Goal: Task Accomplishment & Management: Complete application form

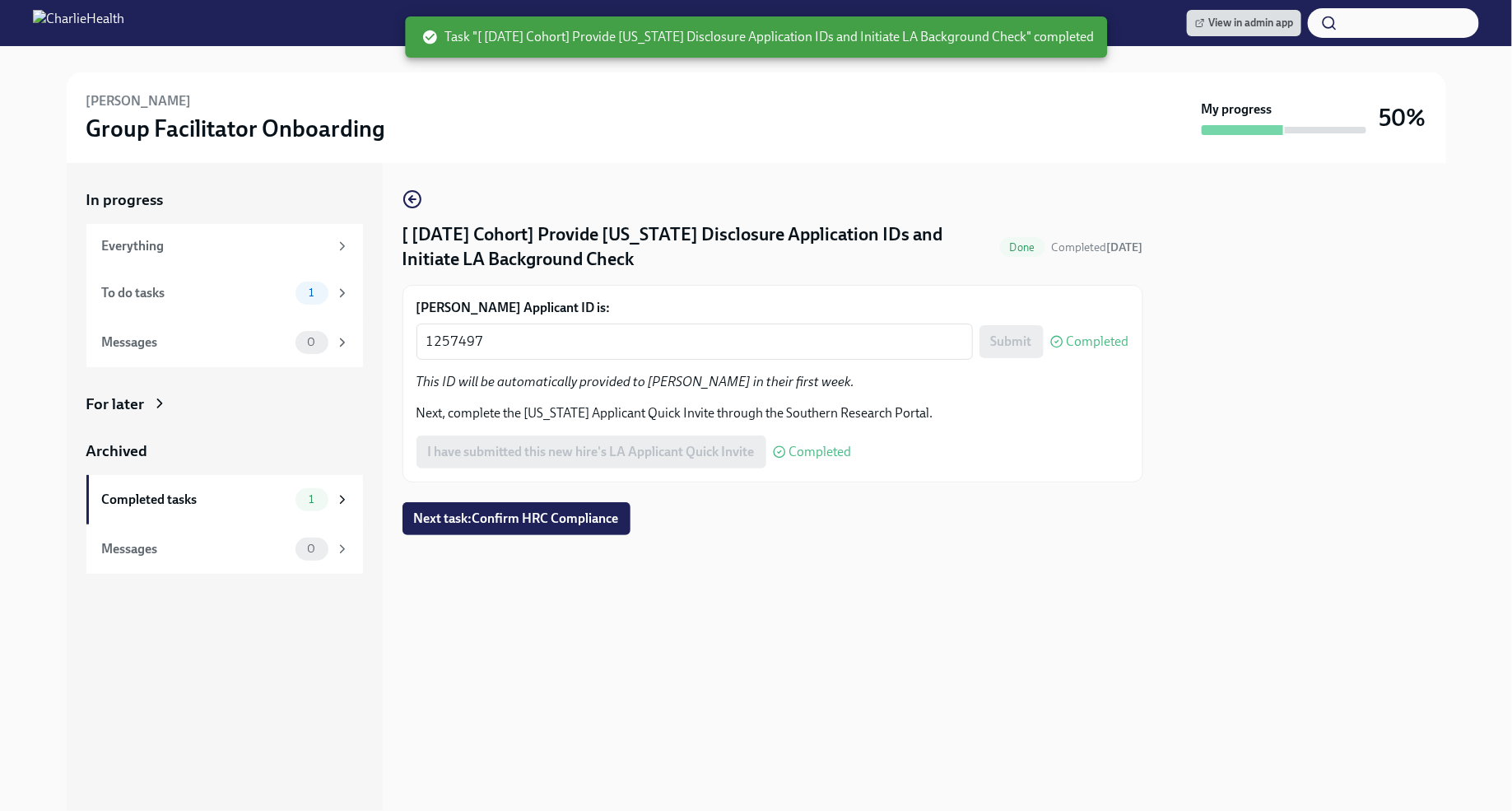
click at [1370, 26] on button "button" at bounding box center [1393, 23] width 171 height 30
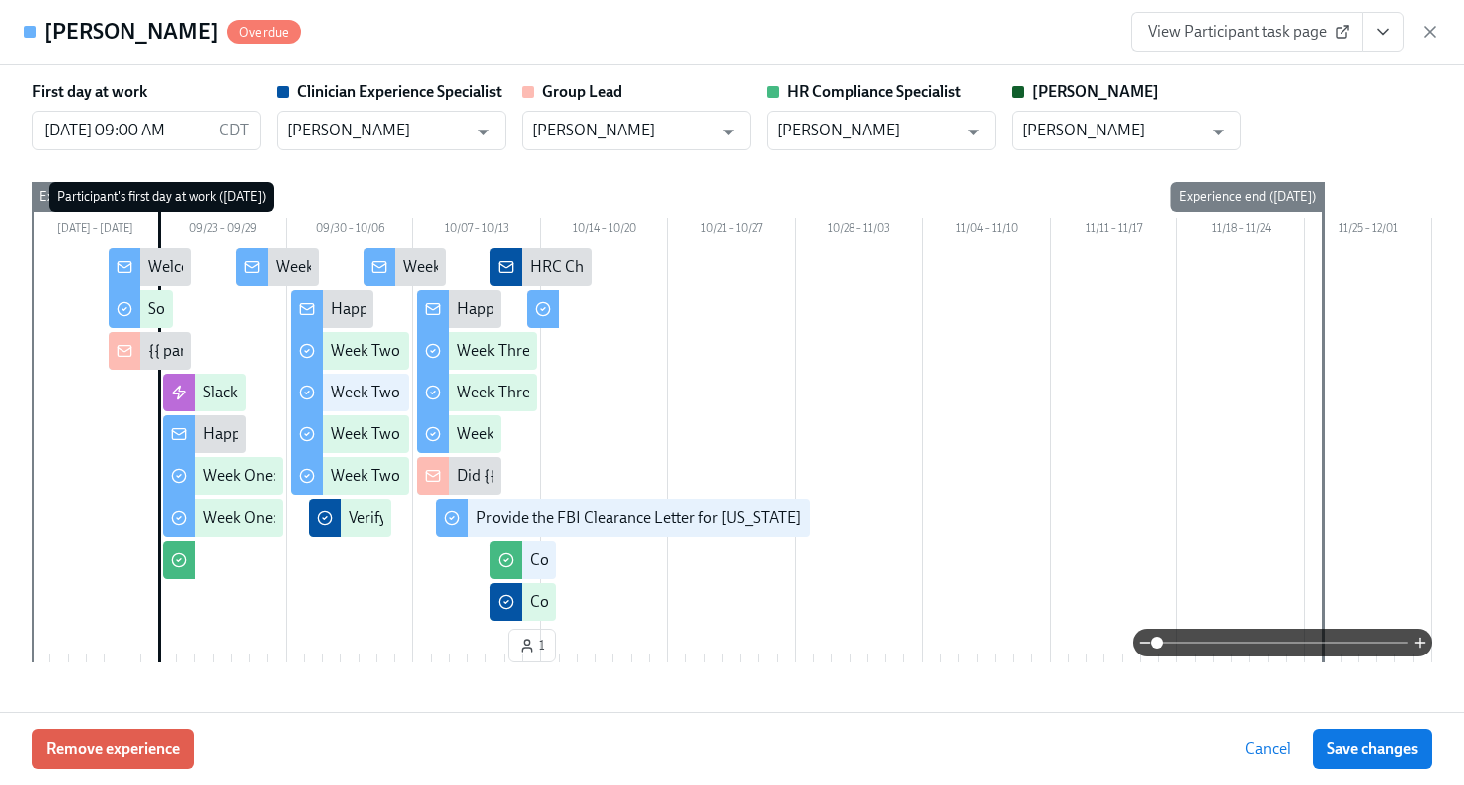
scroll to position [1013, 0]
click at [1425, 27] on icon "button" at bounding box center [1430, 32] width 10 height 10
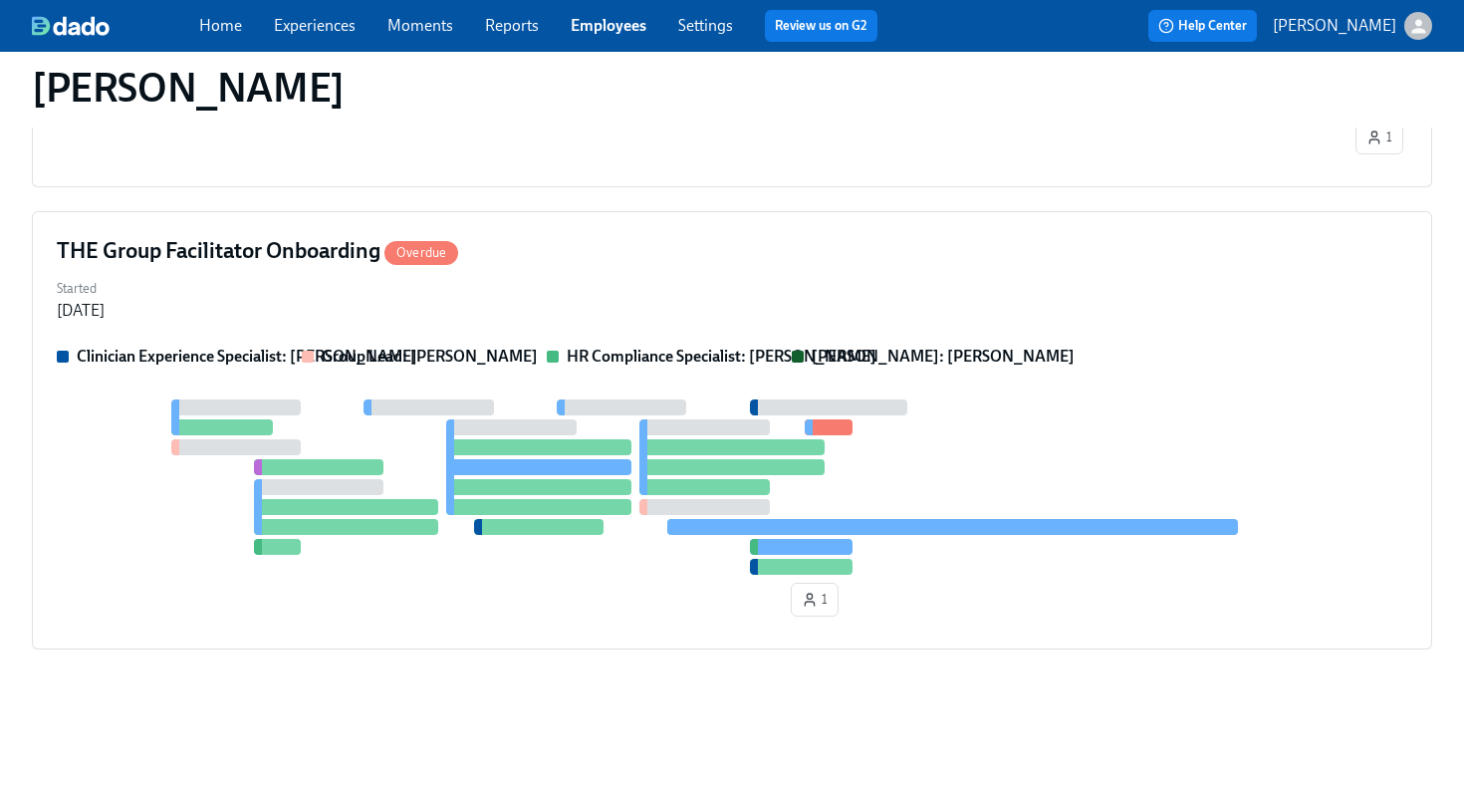
click at [635, 35] on link "Employees" at bounding box center [609, 25] width 76 height 19
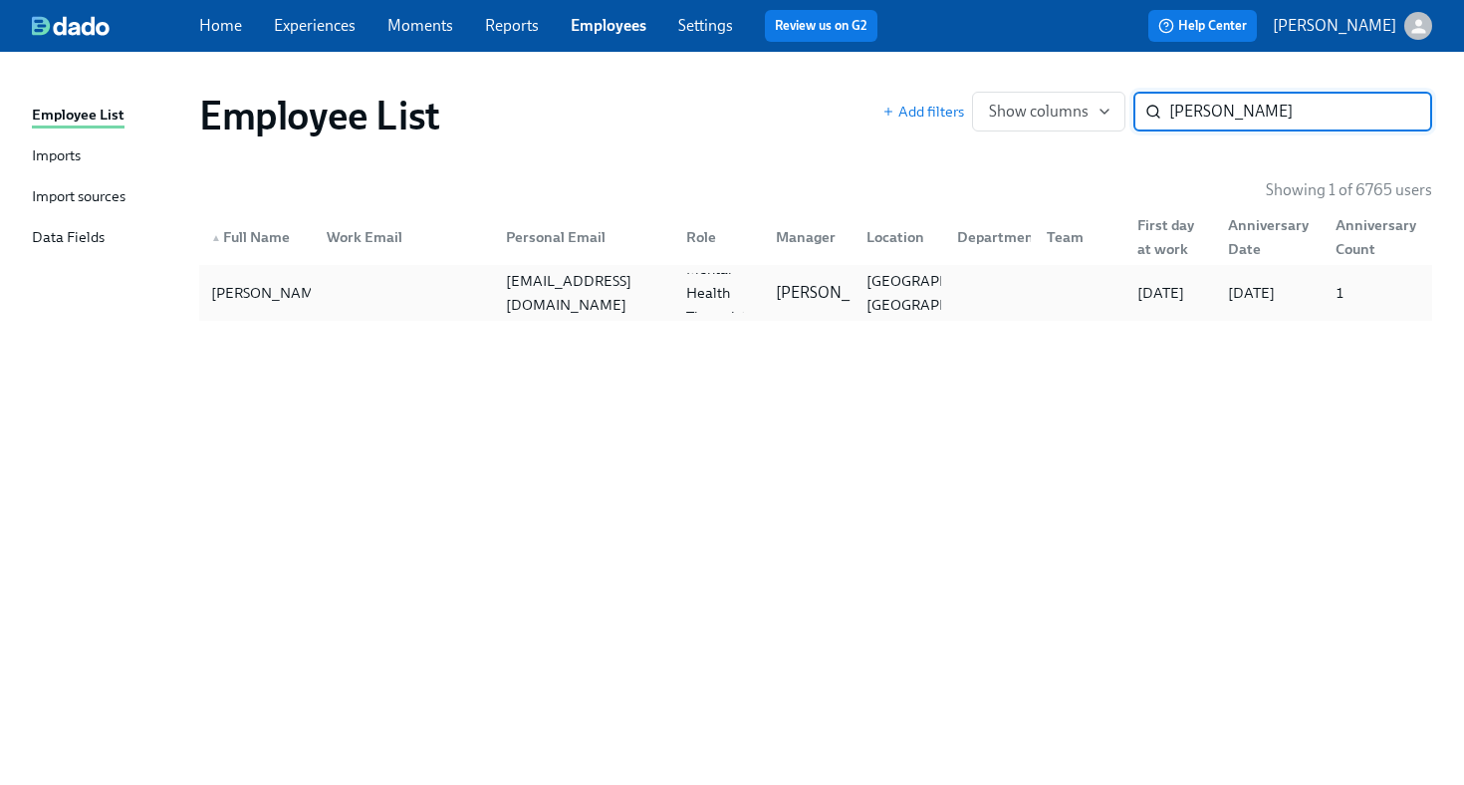
type input "sean mc"
click at [401, 278] on div at bounding box center [401, 293] width 180 height 40
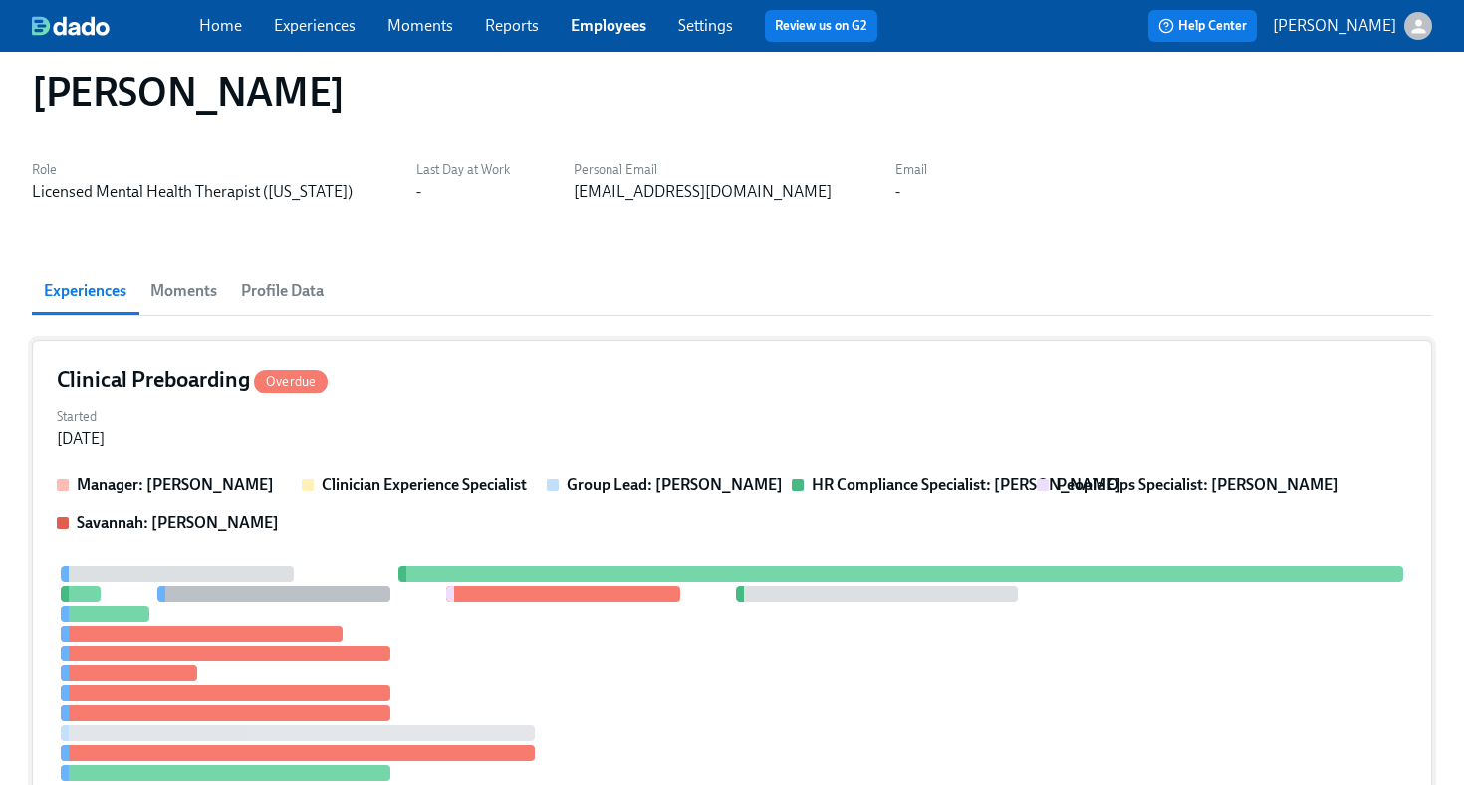
scroll to position [32, 0]
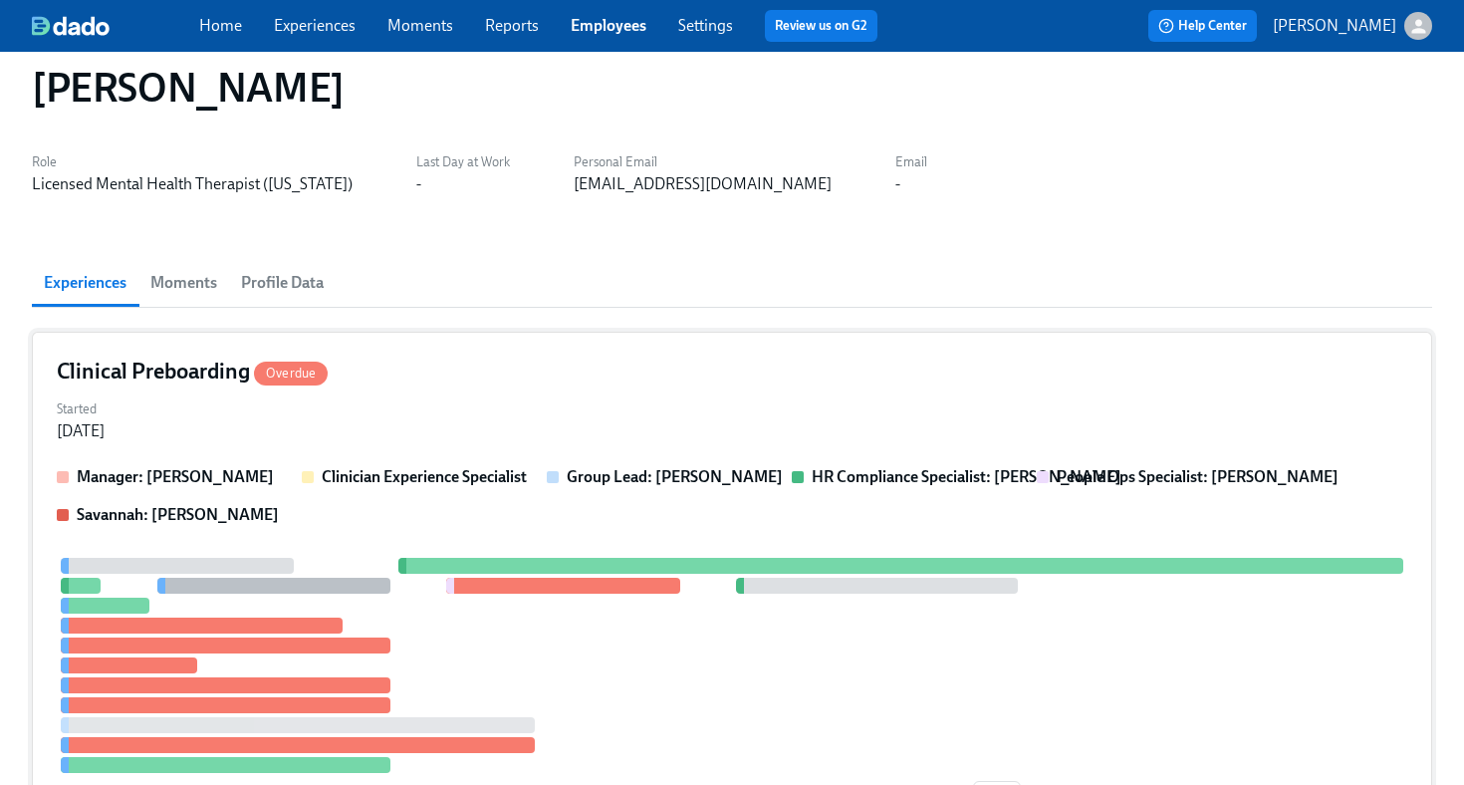
click at [635, 381] on div "Clinical Preboarding Overdue" at bounding box center [732, 372] width 1351 height 30
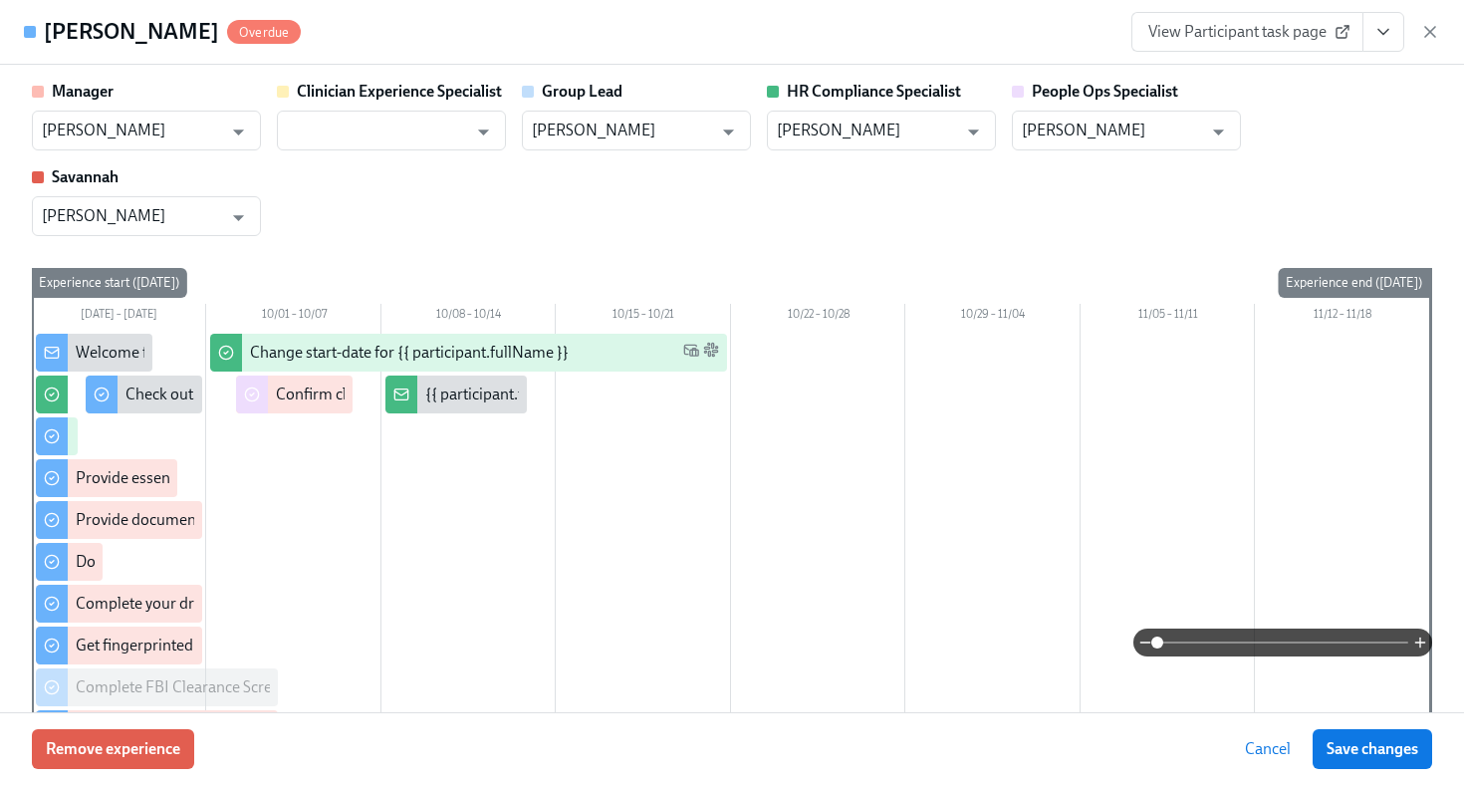
click at [1384, 30] on icon "View task page" at bounding box center [1384, 32] width 20 height 20
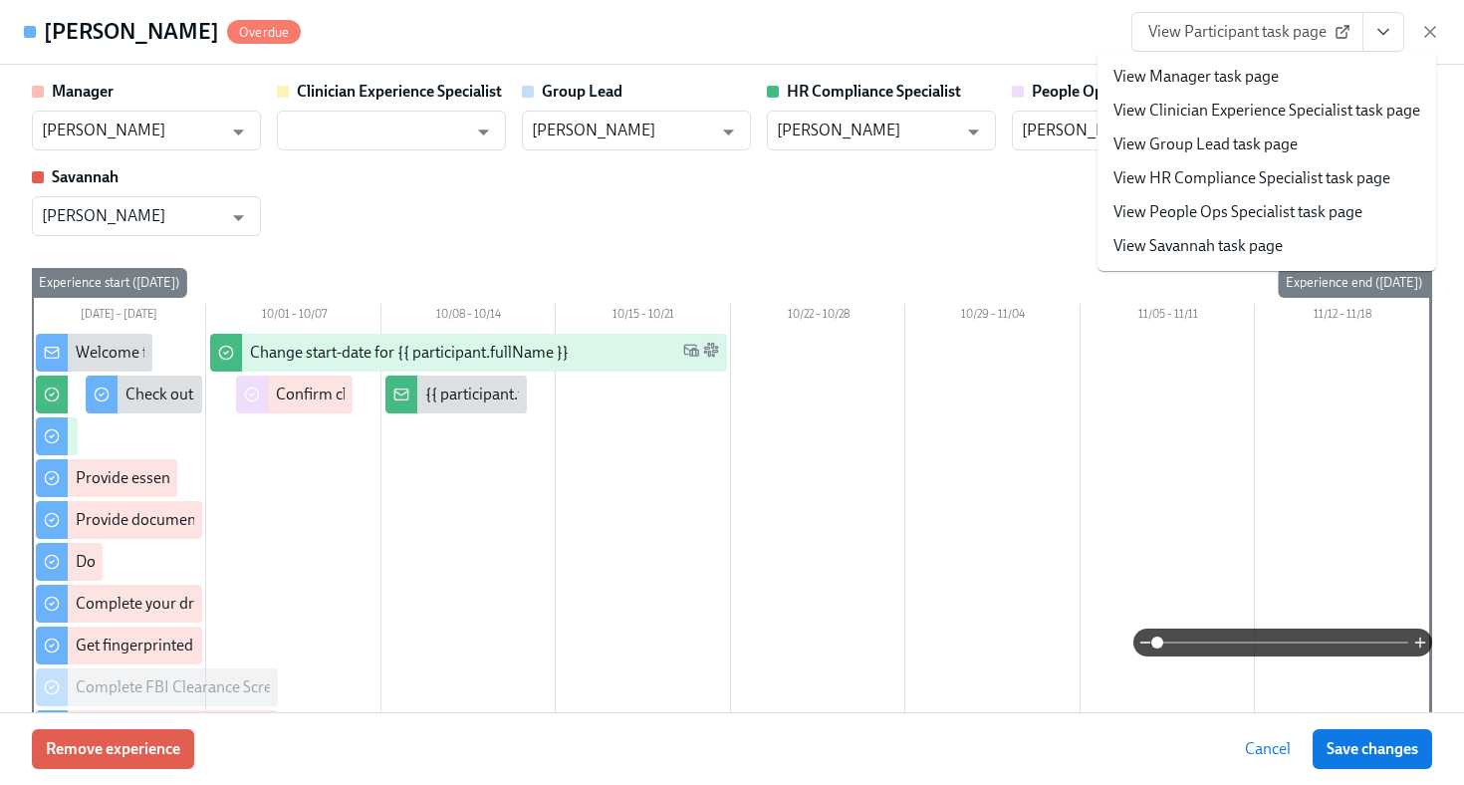
click at [1267, 186] on link "View HR Compliance Specialist task page" at bounding box center [1252, 178] width 277 height 22
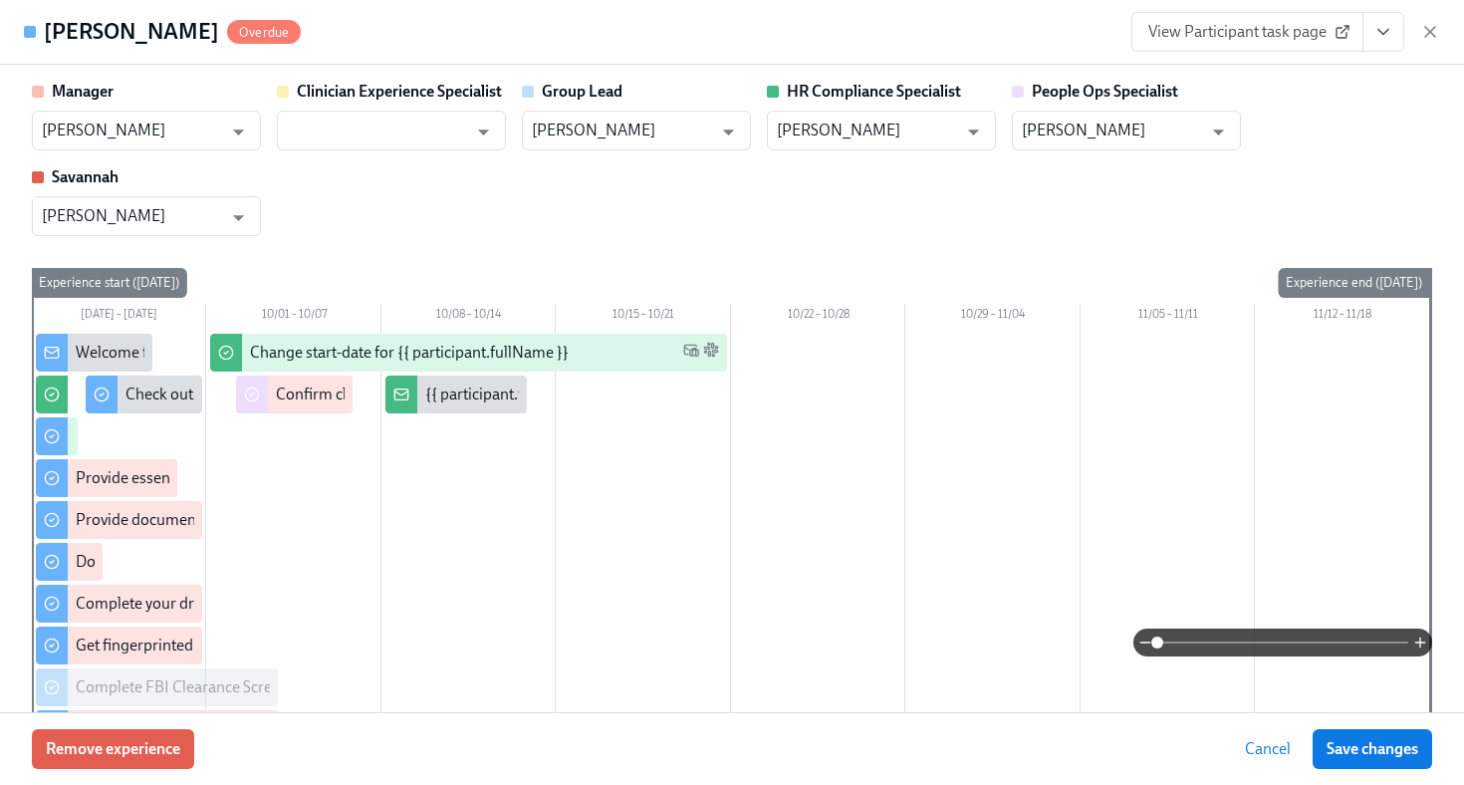
click at [1394, 37] on button "View task page" at bounding box center [1384, 32] width 42 height 40
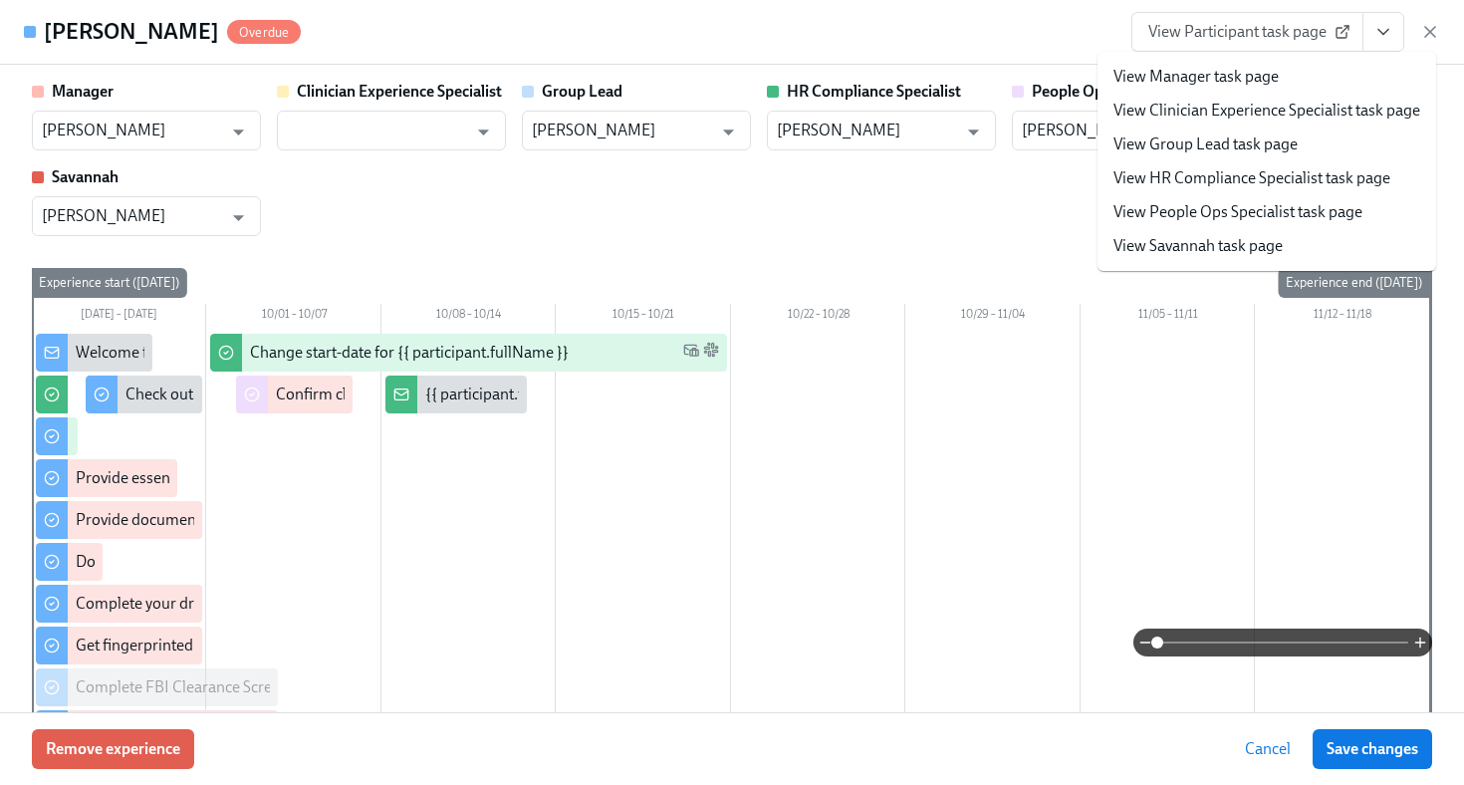
click at [1297, 185] on link "View HR Compliance Specialist task page" at bounding box center [1252, 178] width 277 height 22
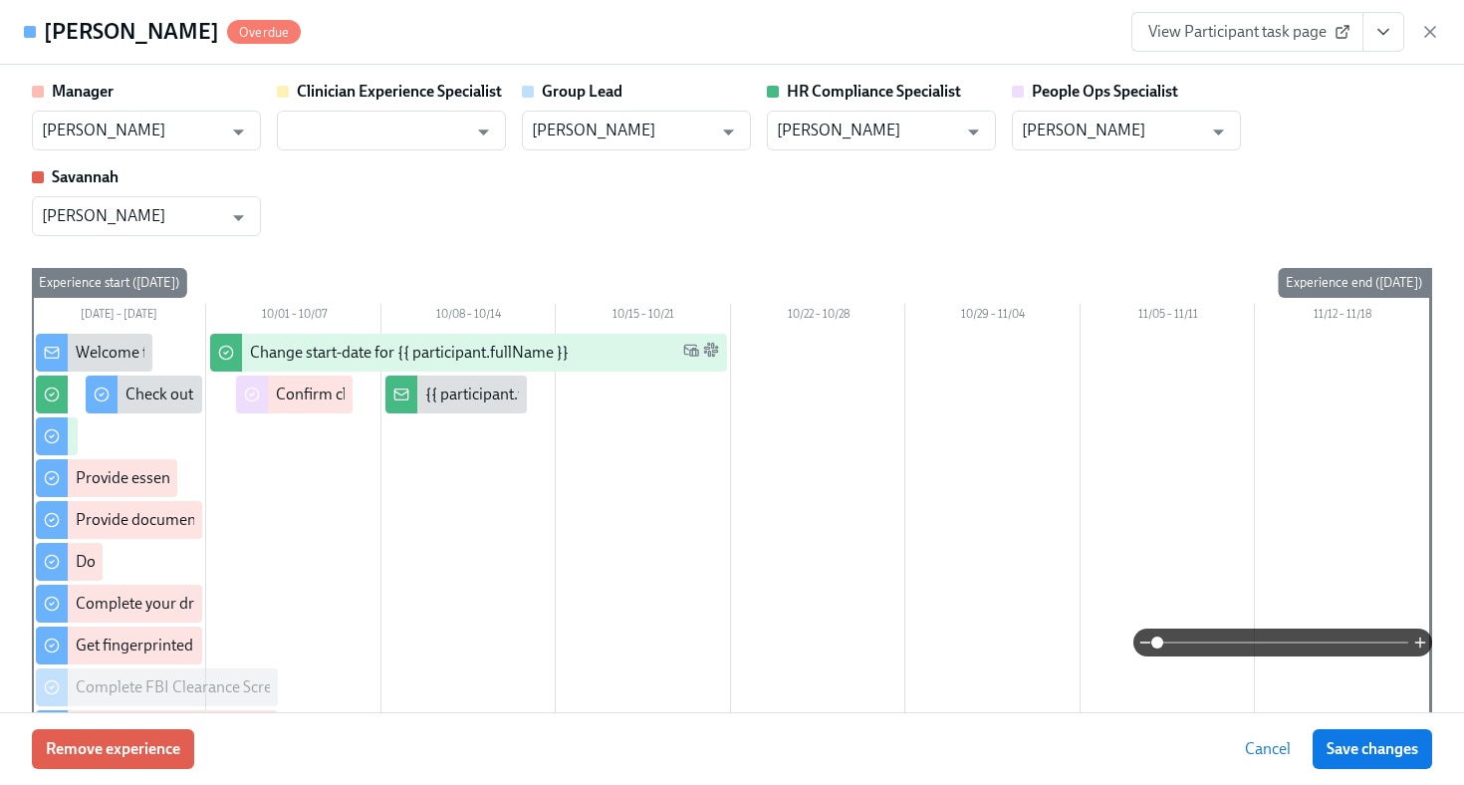
click at [1444, 35] on div "Sean McCray Jr. Overdue View Participant task page" at bounding box center [732, 32] width 1464 height 65
click at [1435, 35] on icon "button" at bounding box center [1430, 32] width 20 height 20
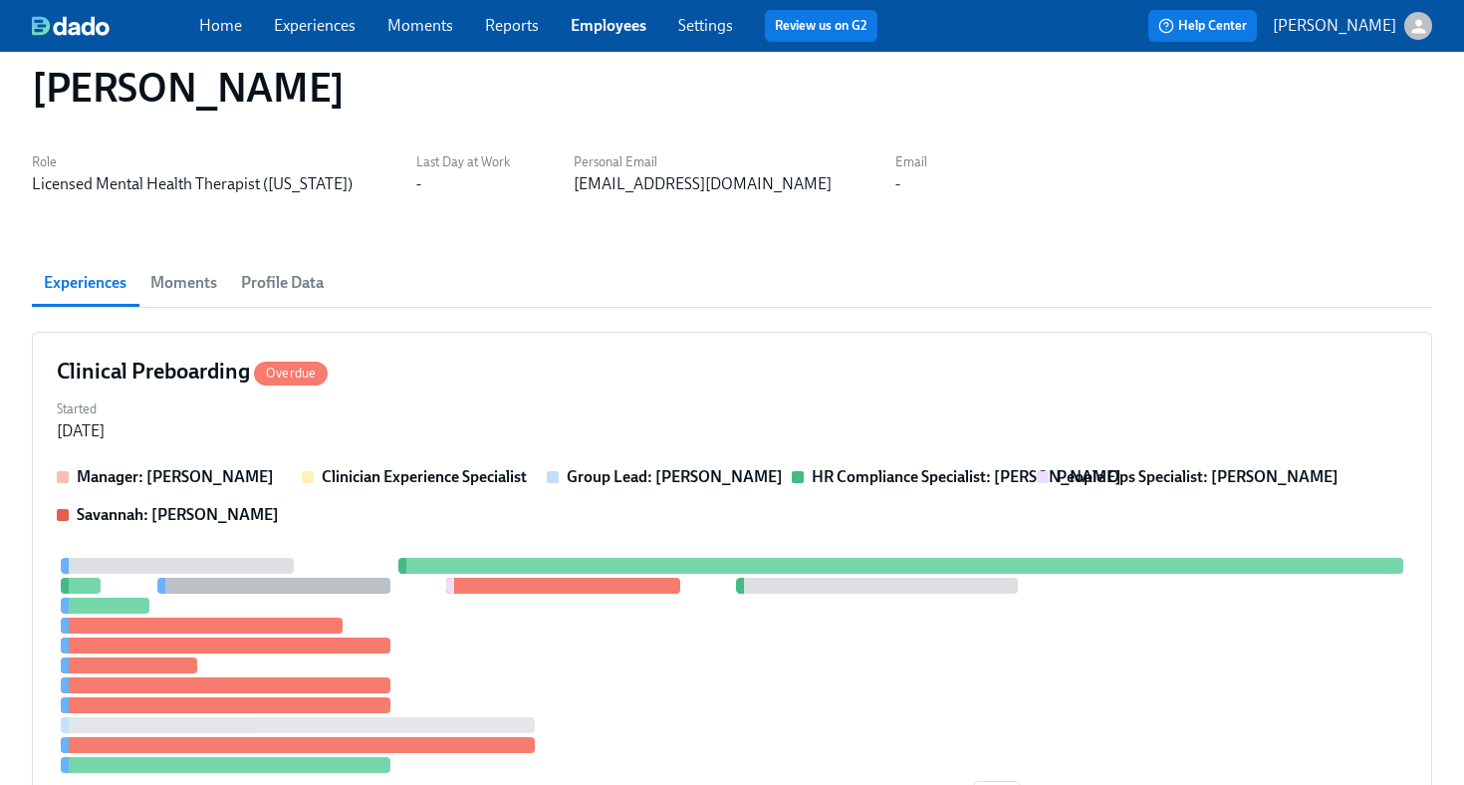
click at [614, 34] on link "Employees" at bounding box center [609, 25] width 76 height 19
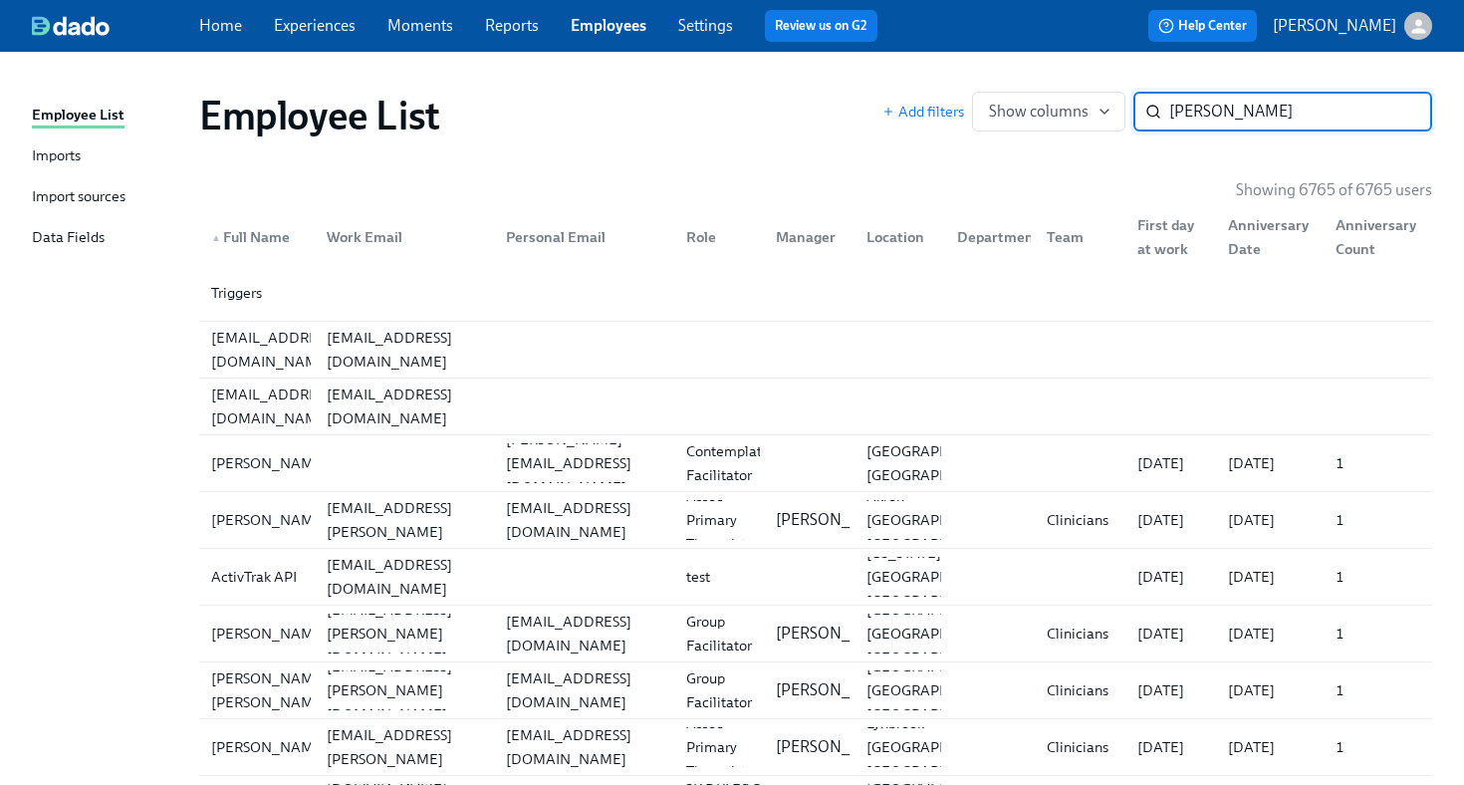
type input "evonne"
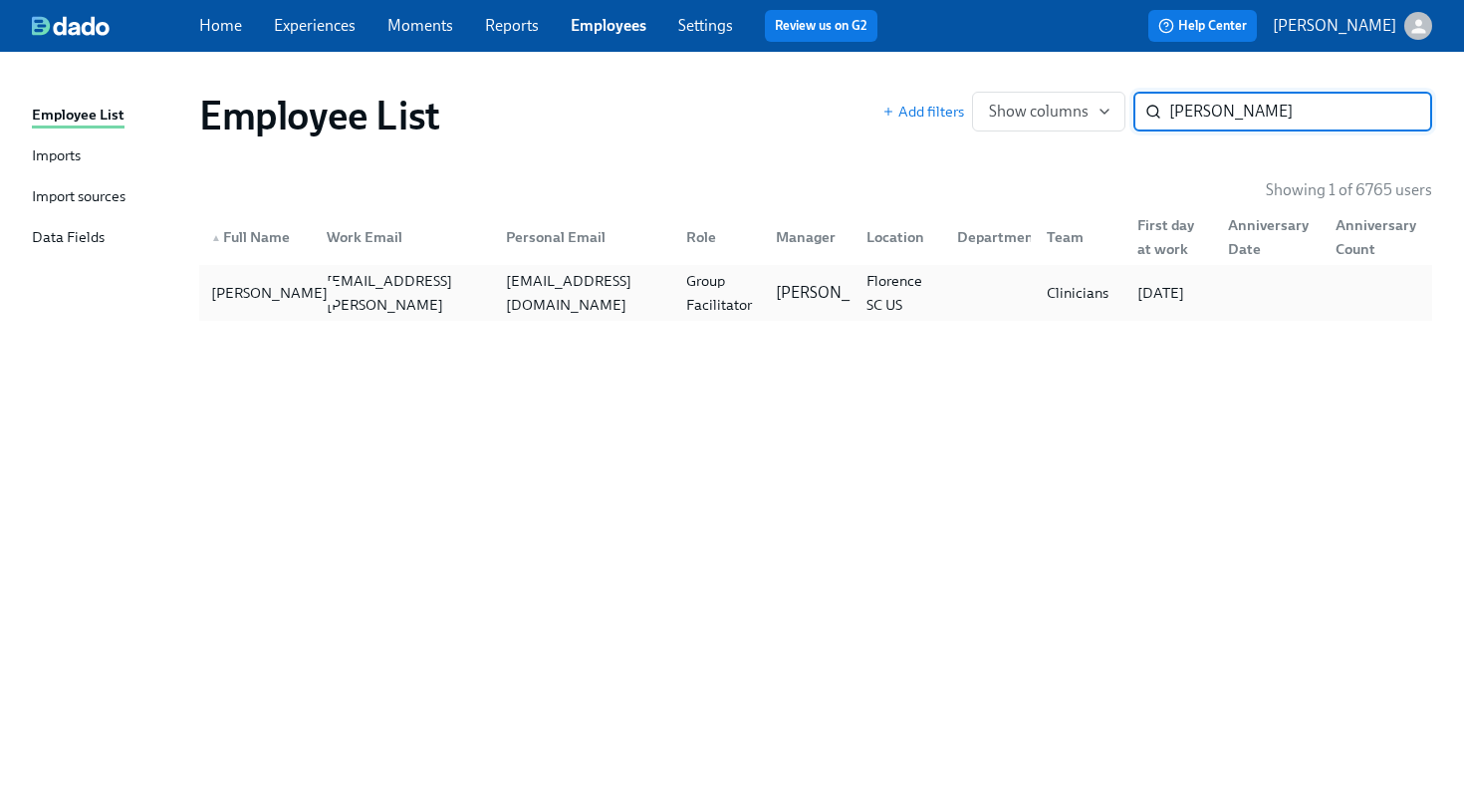
click at [262, 292] on div "[PERSON_NAME]" at bounding box center [269, 293] width 132 height 24
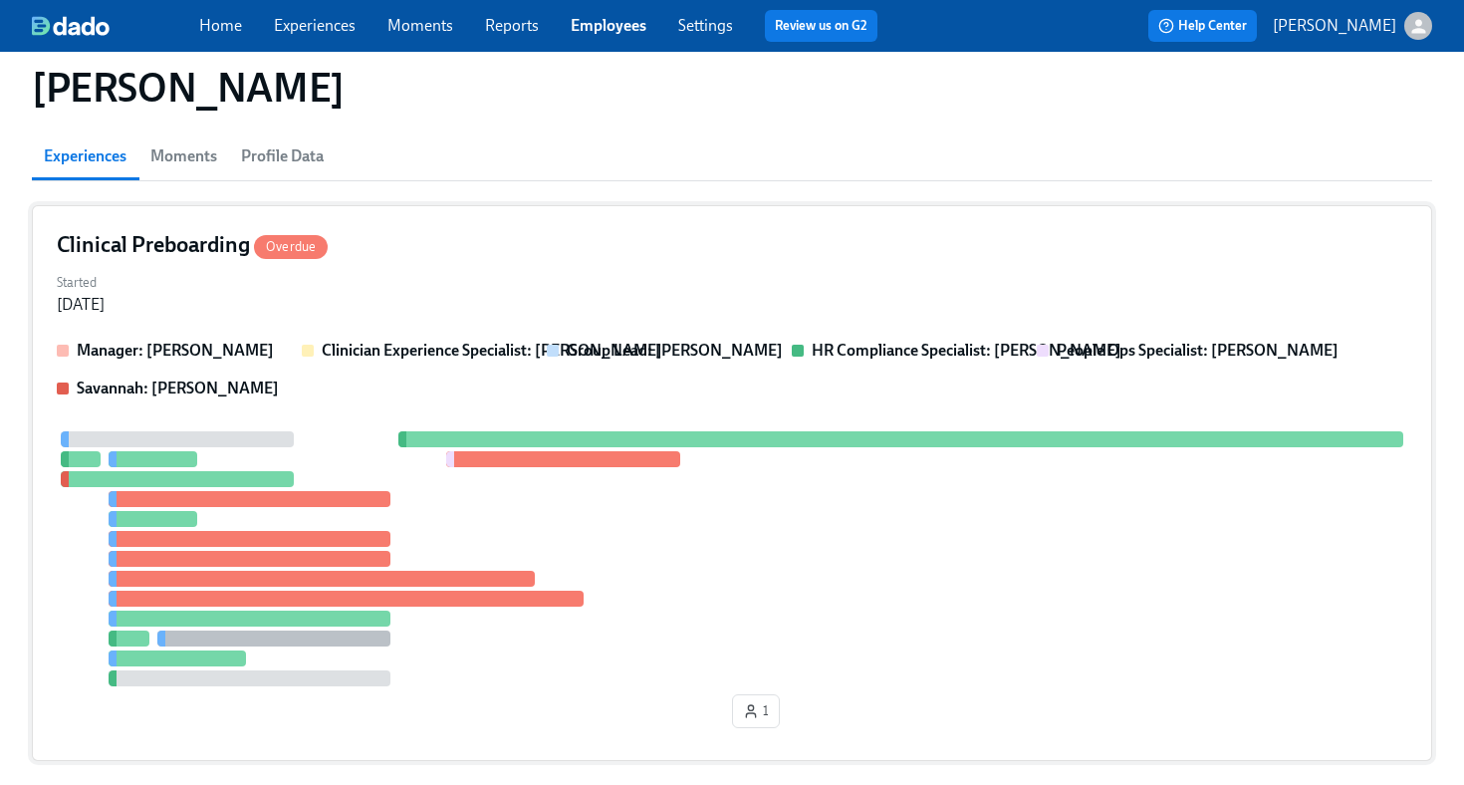
scroll to position [454, 0]
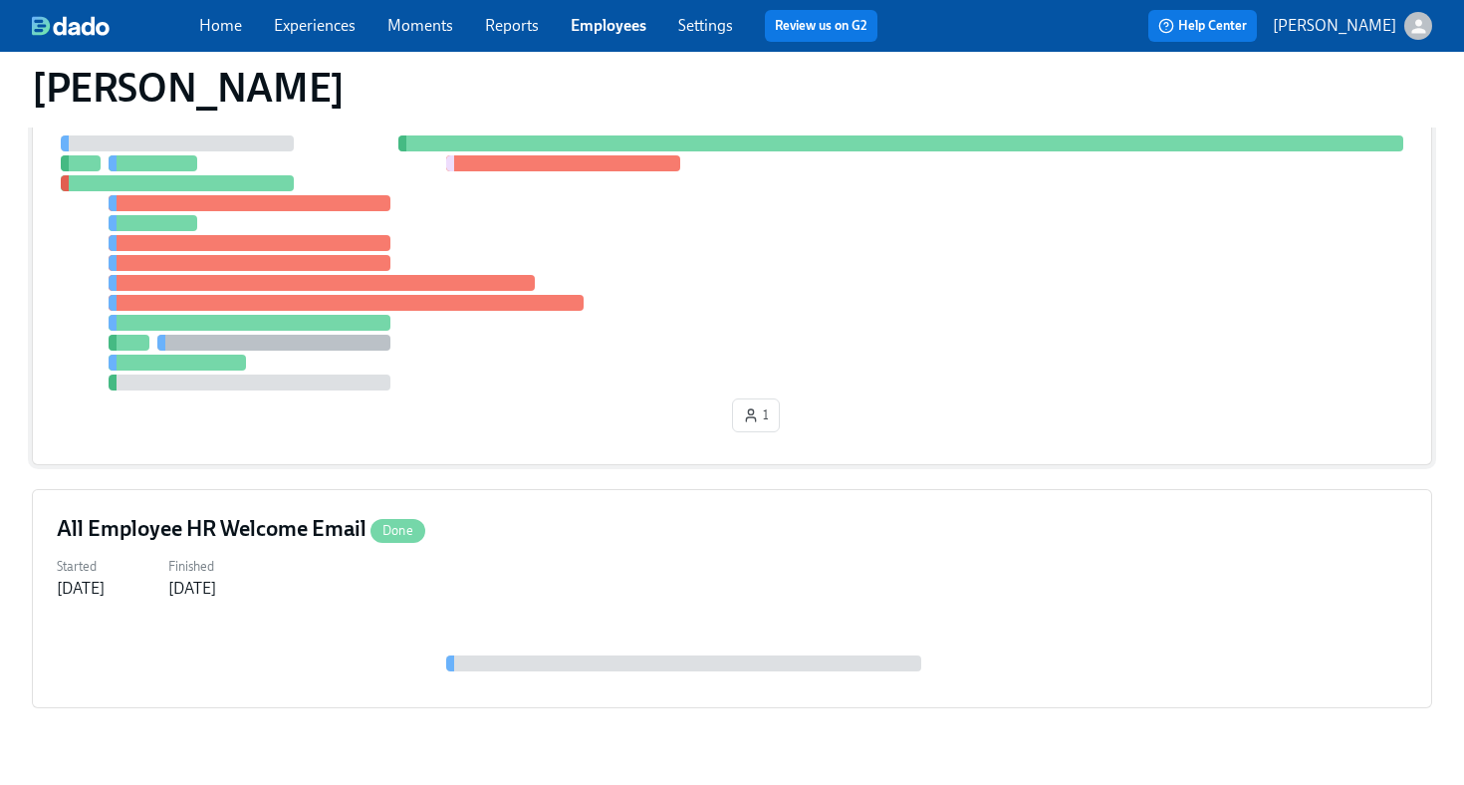
click at [565, 404] on div "1" at bounding box center [732, 287] width 1351 height 305
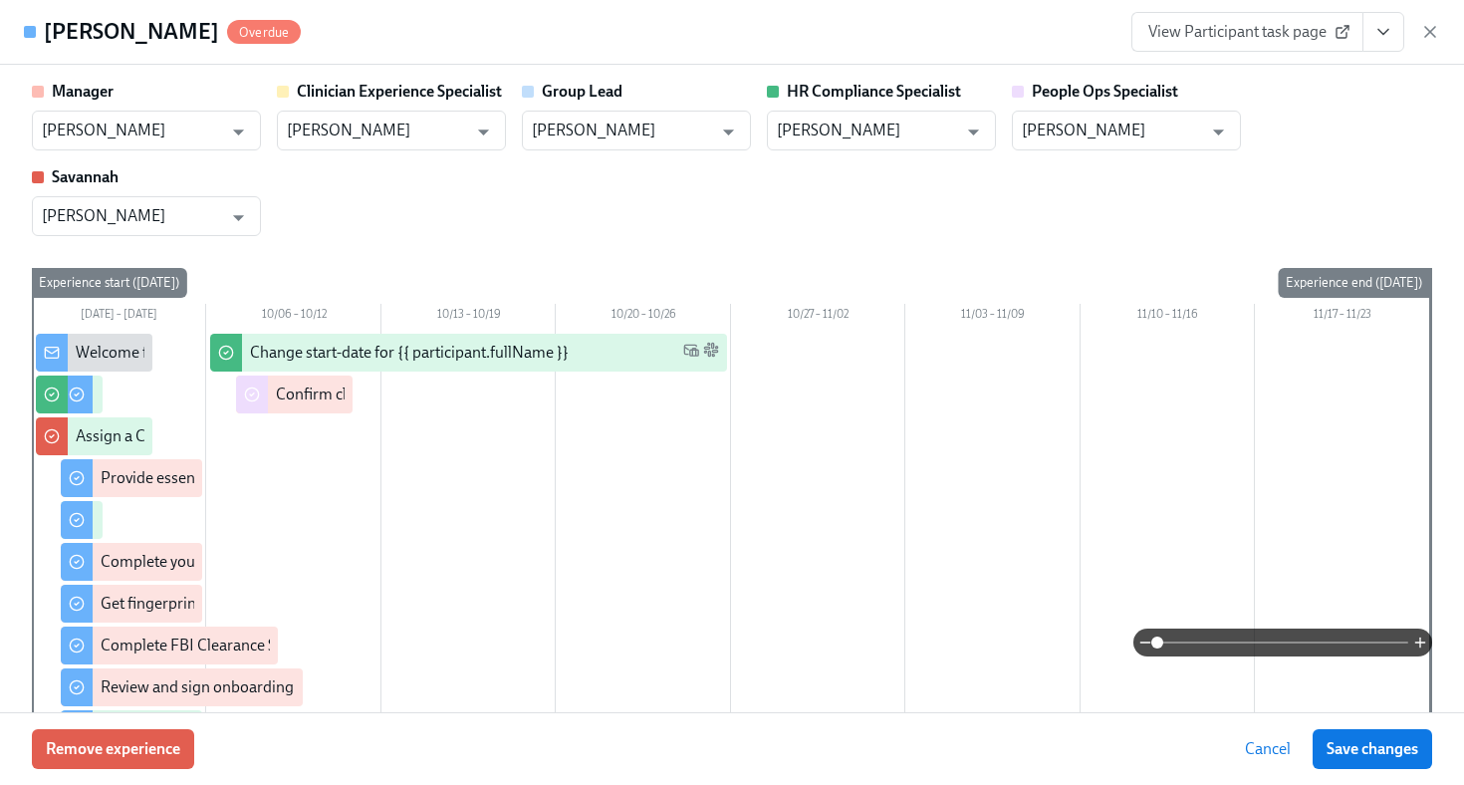
click at [1396, 39] on button "View task page" at bounding box center [1384, 32] width 42 height 40
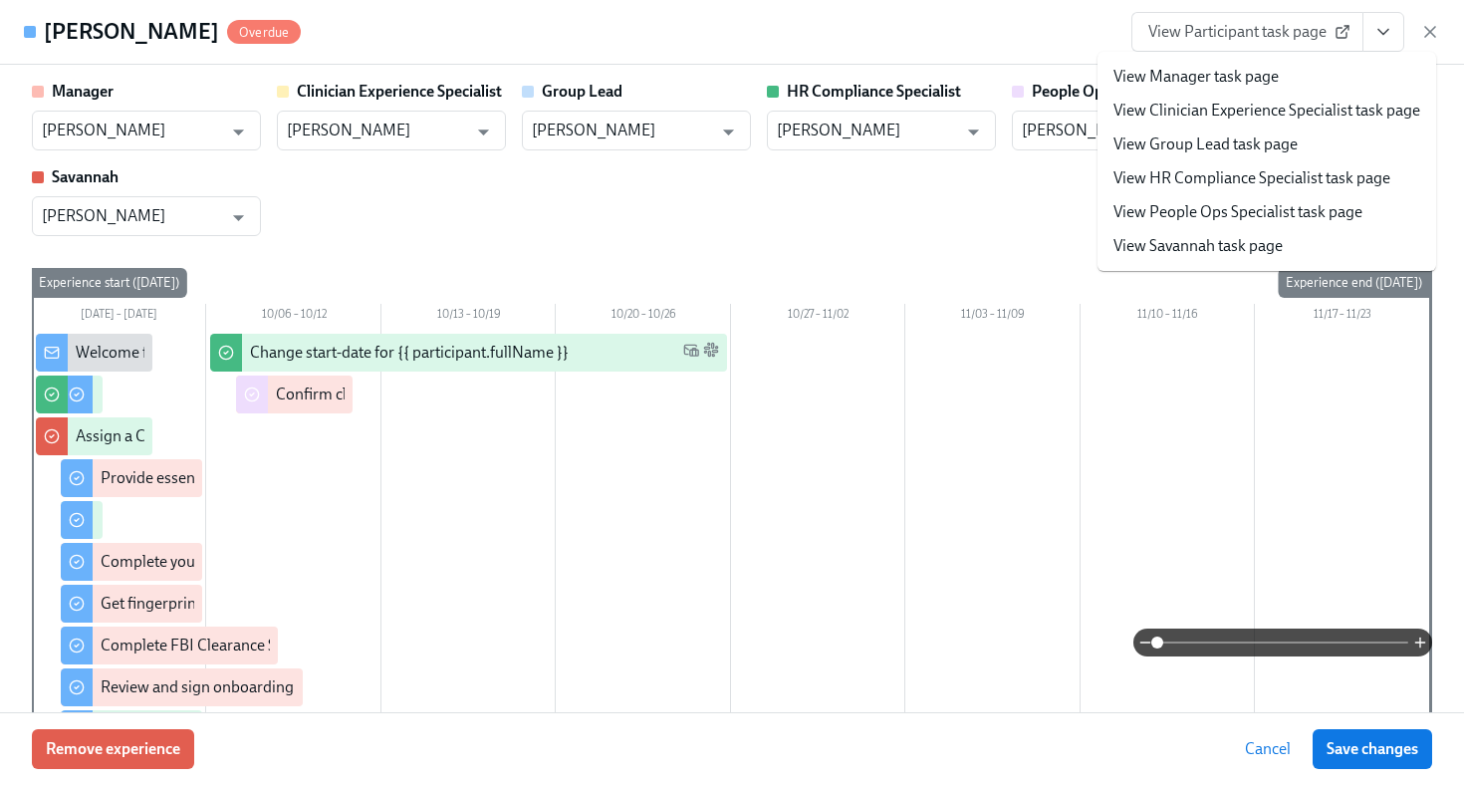
click at [1303, 174] on link "View HR Compliance Specialist task page" at bounding box center [1252, 178] width 277 height 22
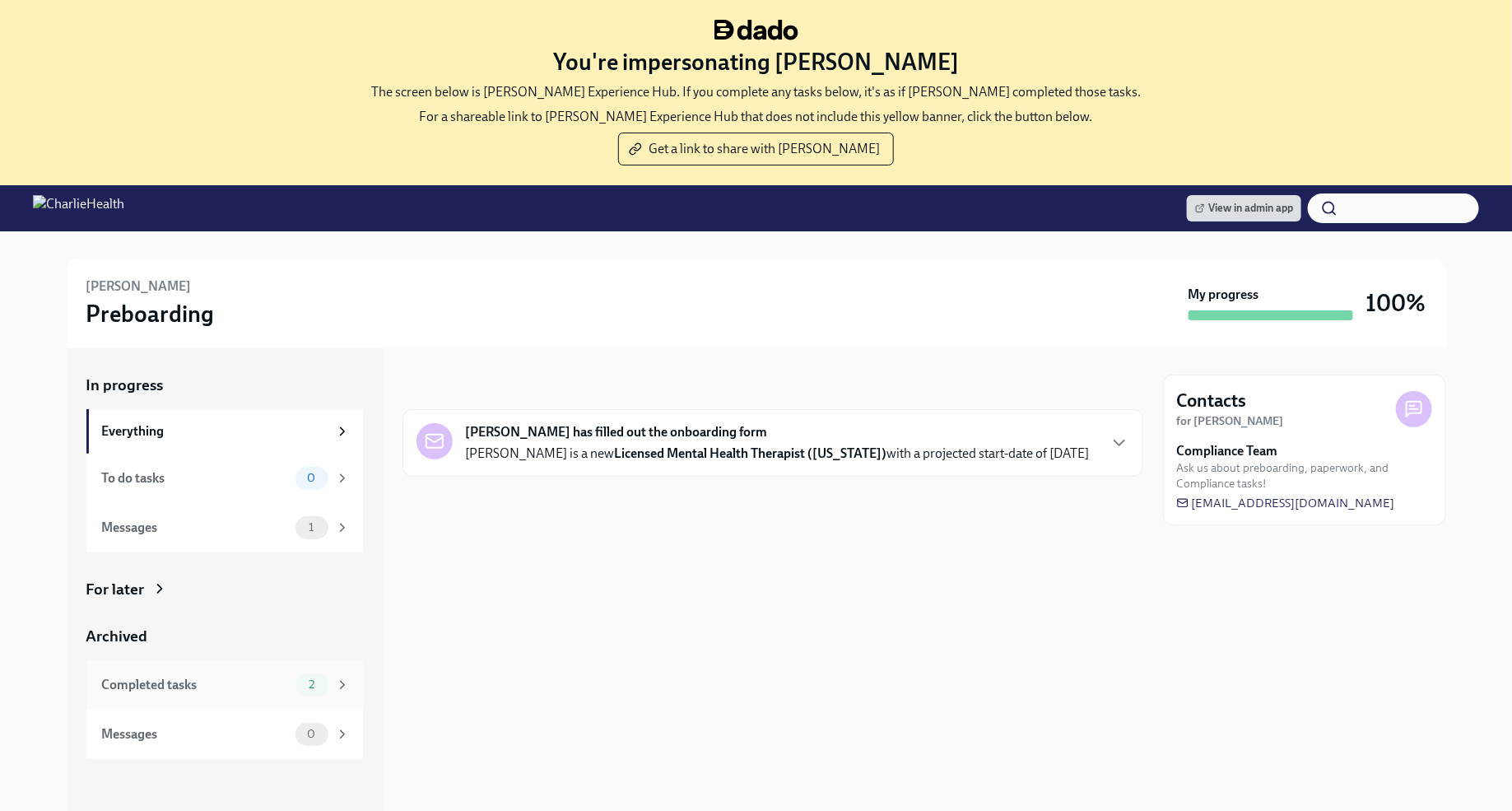
click at [326, 687] on div "2" at bounding box center [312, 685] width 33 height 23
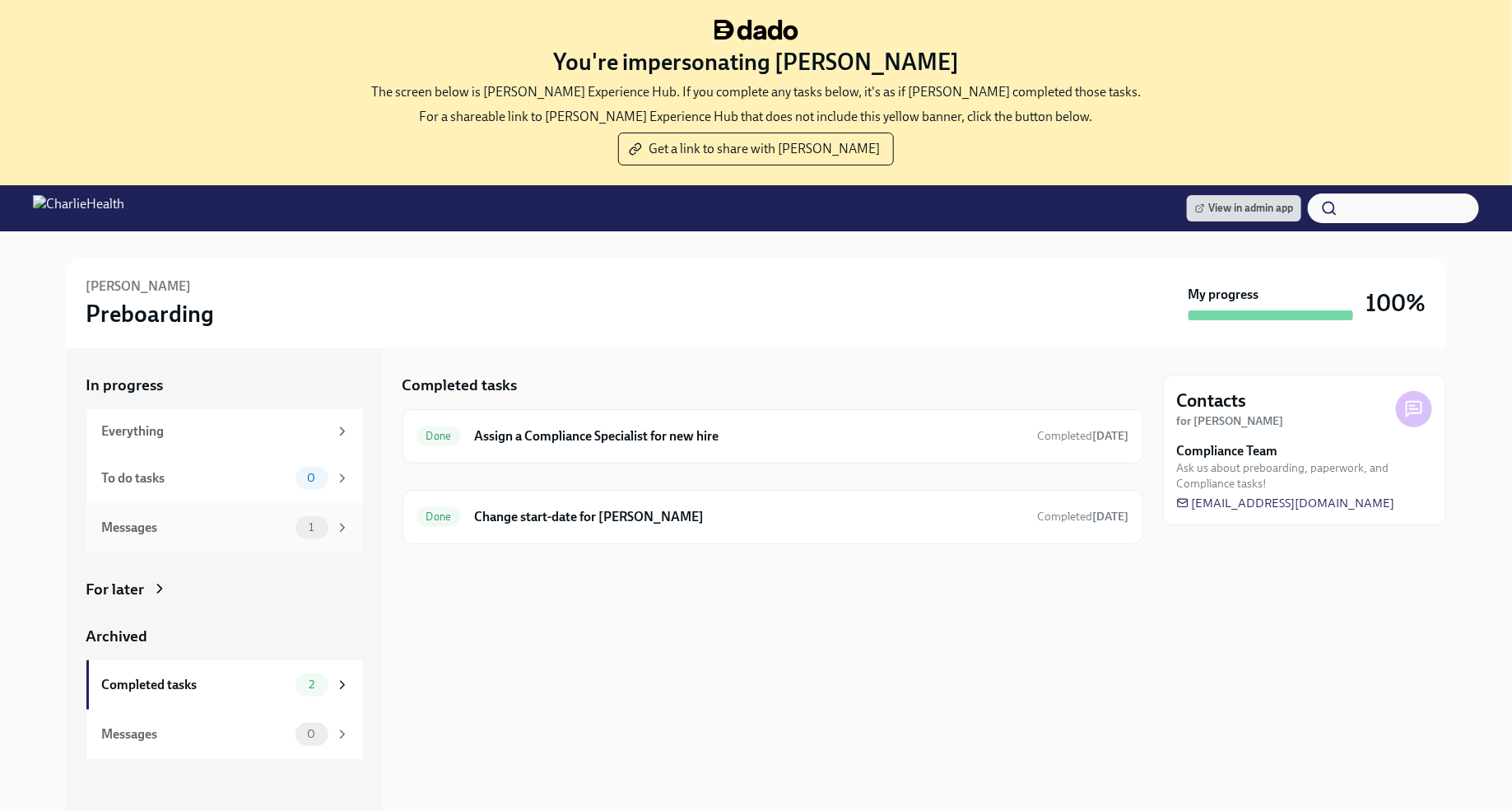
click at [292, 524] on div "Messages 1" at bounding box center [226, 528] width 248 height 23
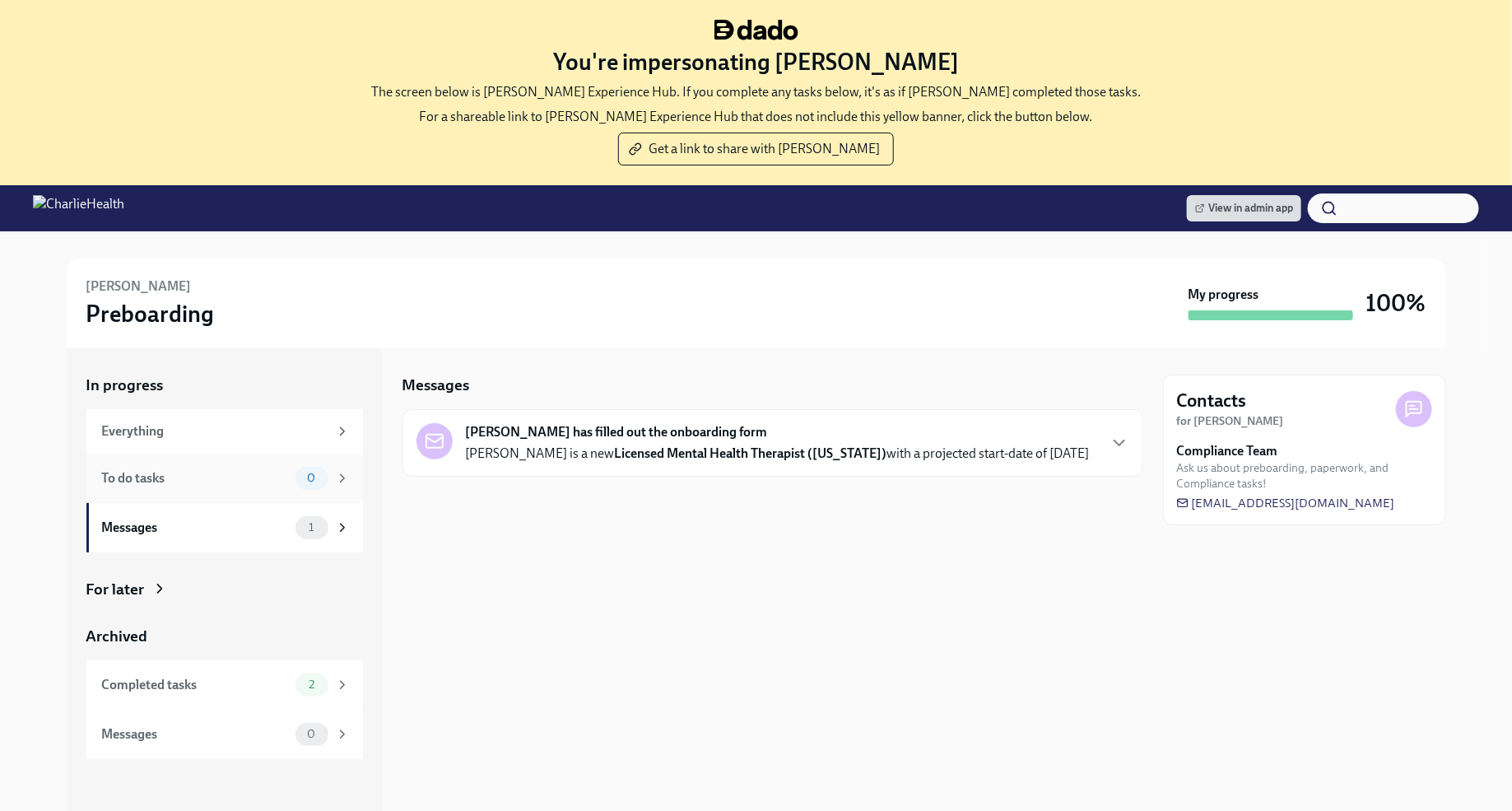
click at [292, 494] on div "To do tasks 0" at bounding box center [225, 479] width 277 height 50
click at [246, 473] on div "To do tasks" at bounding box center [196, 479] width 187 height 18
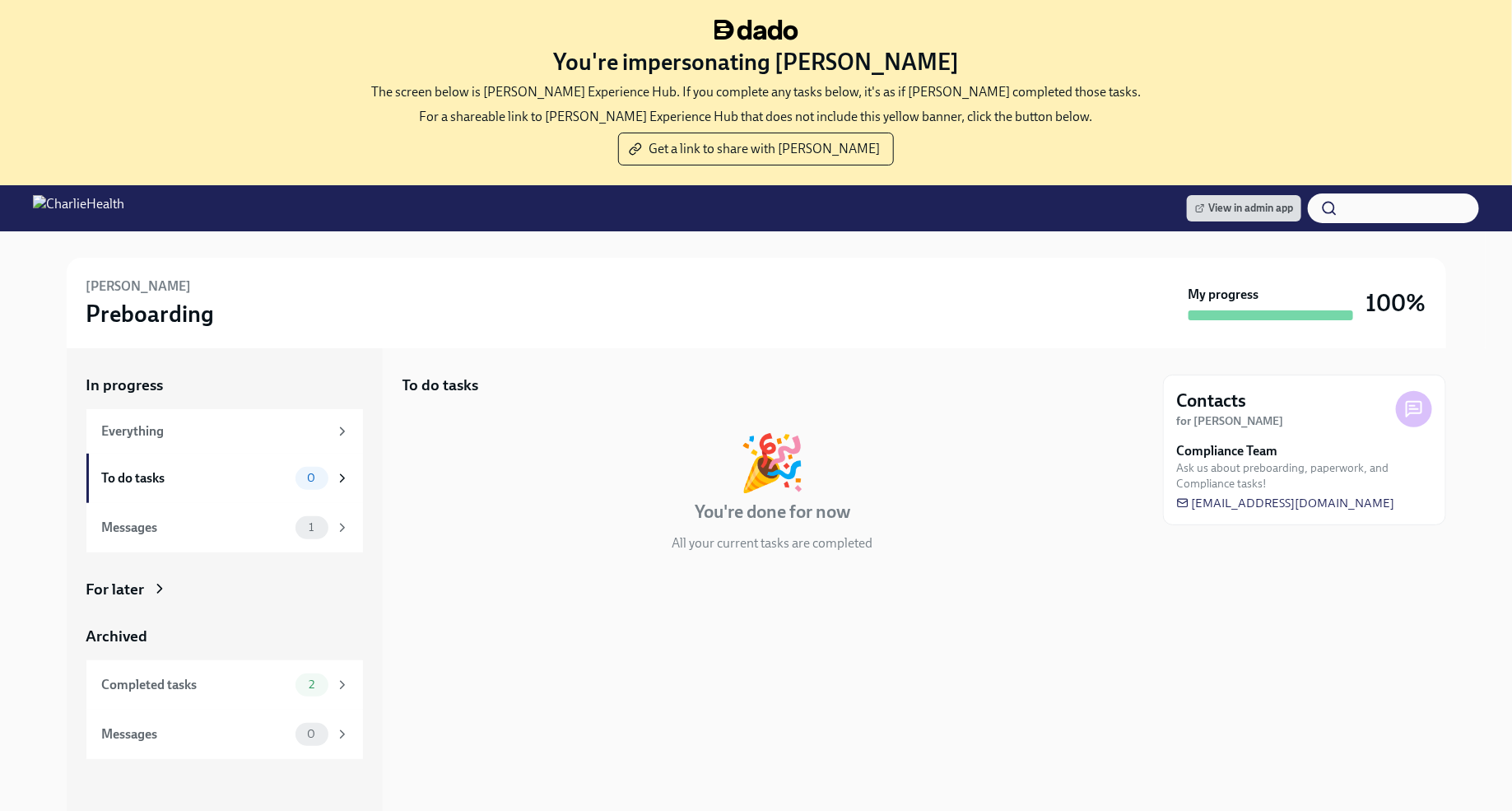
click at [154, 594] on icon at bounding box center [159, 589] width 17 height 17
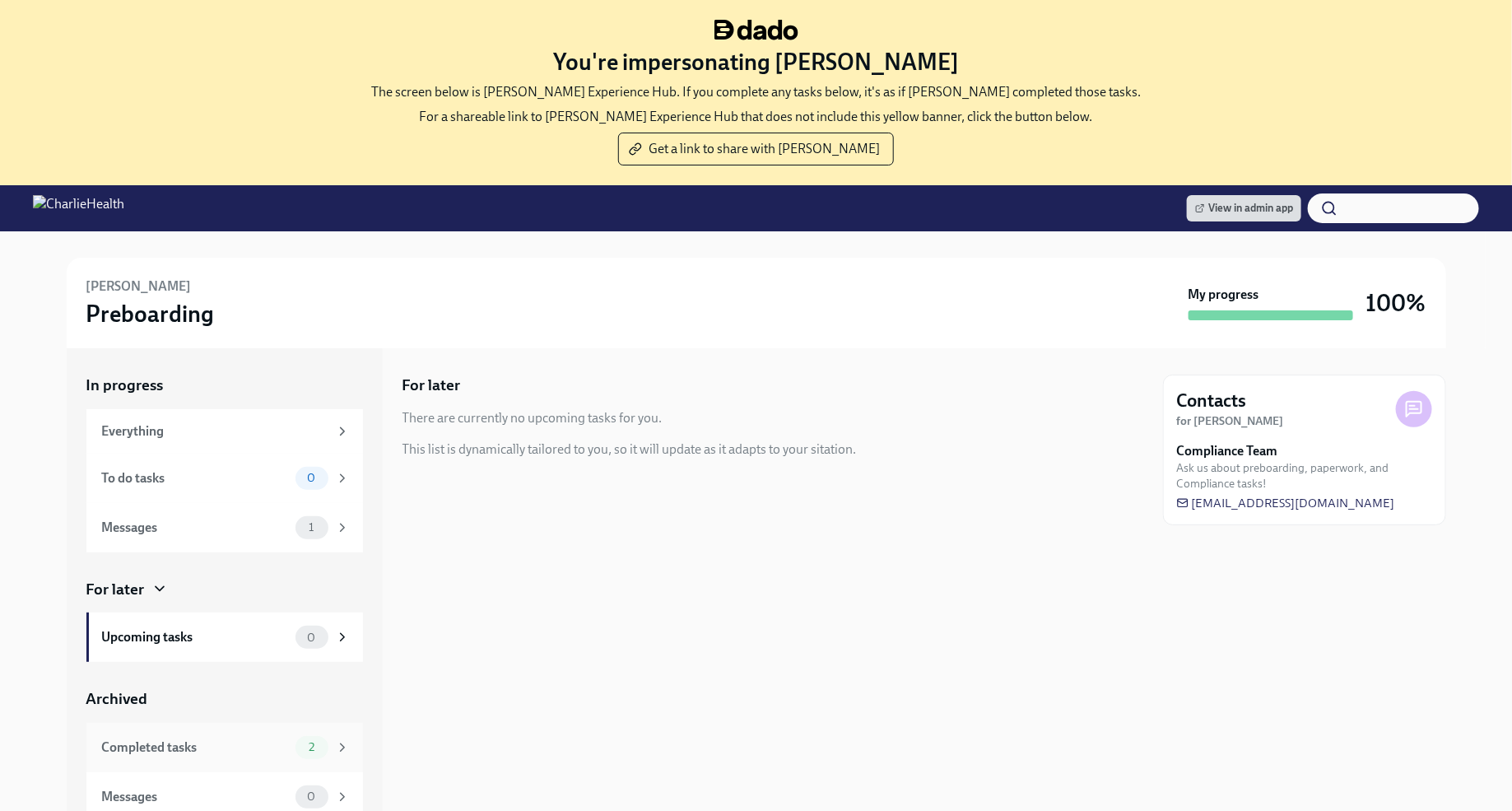
click at [224, 738] on div "Completed tasks" at bounding box center [196, 747] width 187 height 18
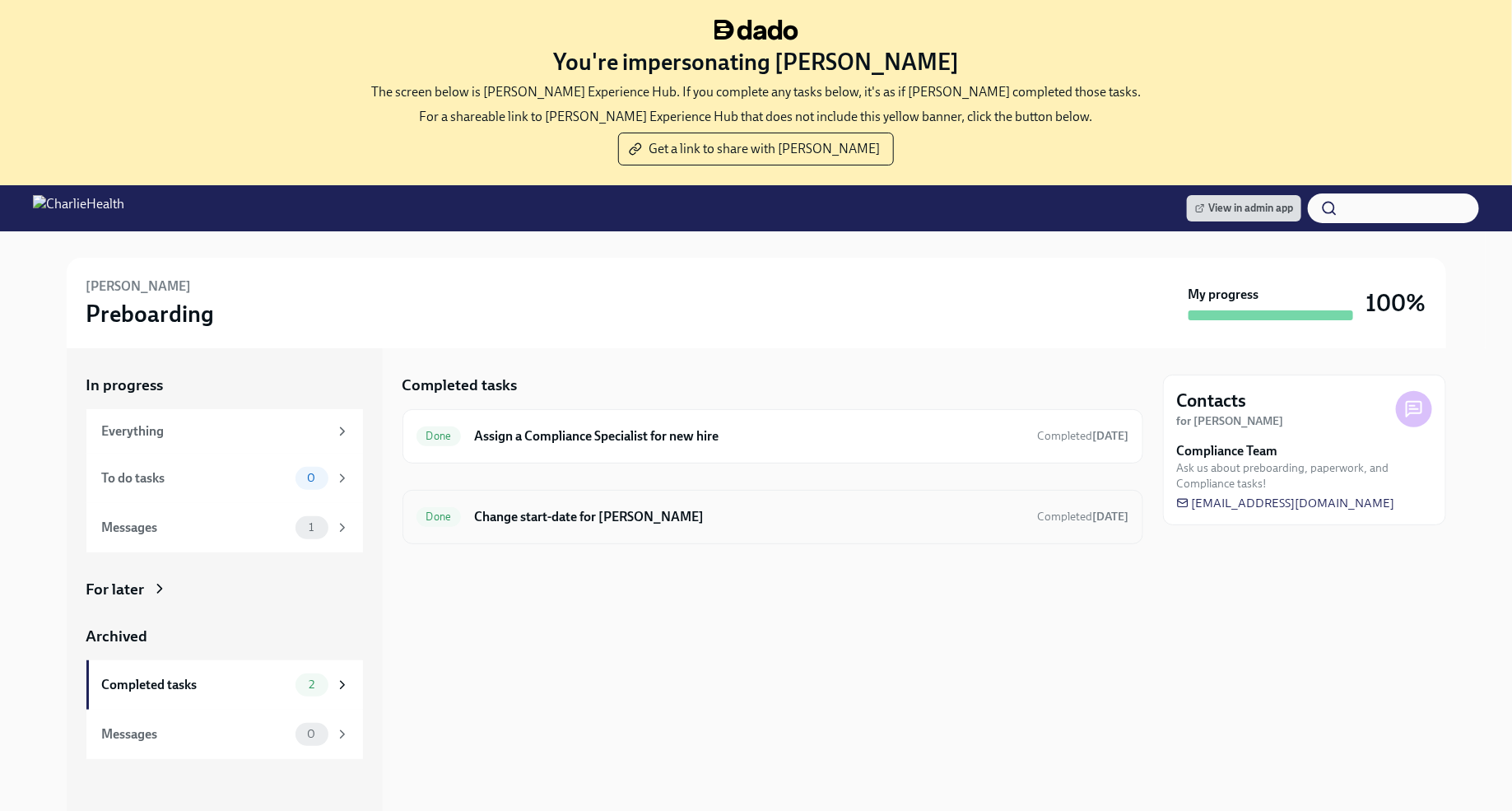
click at [727, 529] on div "Done Change start-date for Sean McCray Jr. Completed 3 days ago" at bounding box center [773, 518] width 740 height 55
click at [678, 523] on h6 "Change start-date for Sean McCray Jr." at bounding box center [749, 518] width 549 height 18
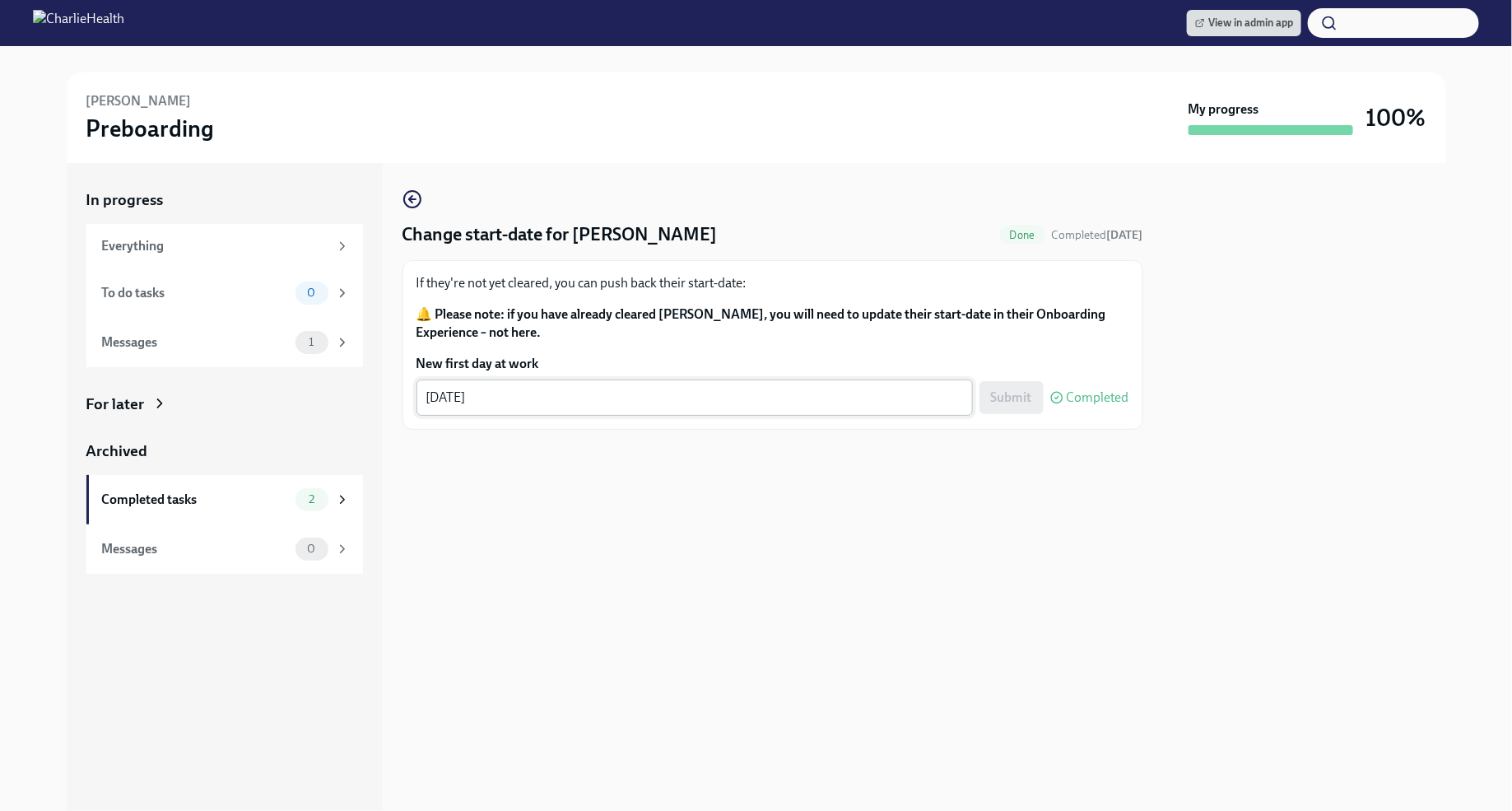
click at [462, 398] on textarea "[DATE]" at bounding box center [694, 398] width 536 height 20
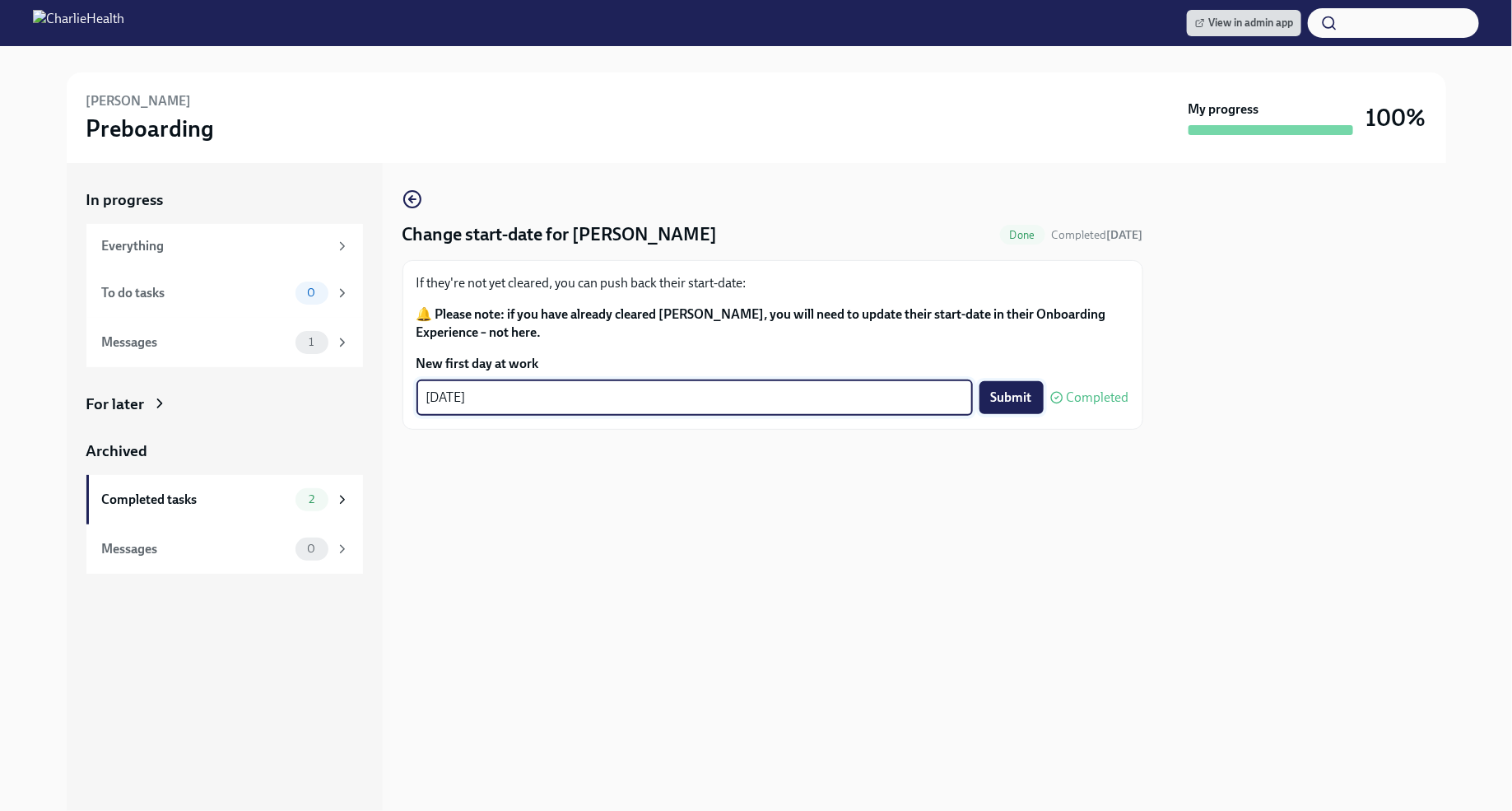
type textarea "10/15/2025"
click at [1024, 403] on span "Submit" at bounding box center [1011, 398] width 41 height 17
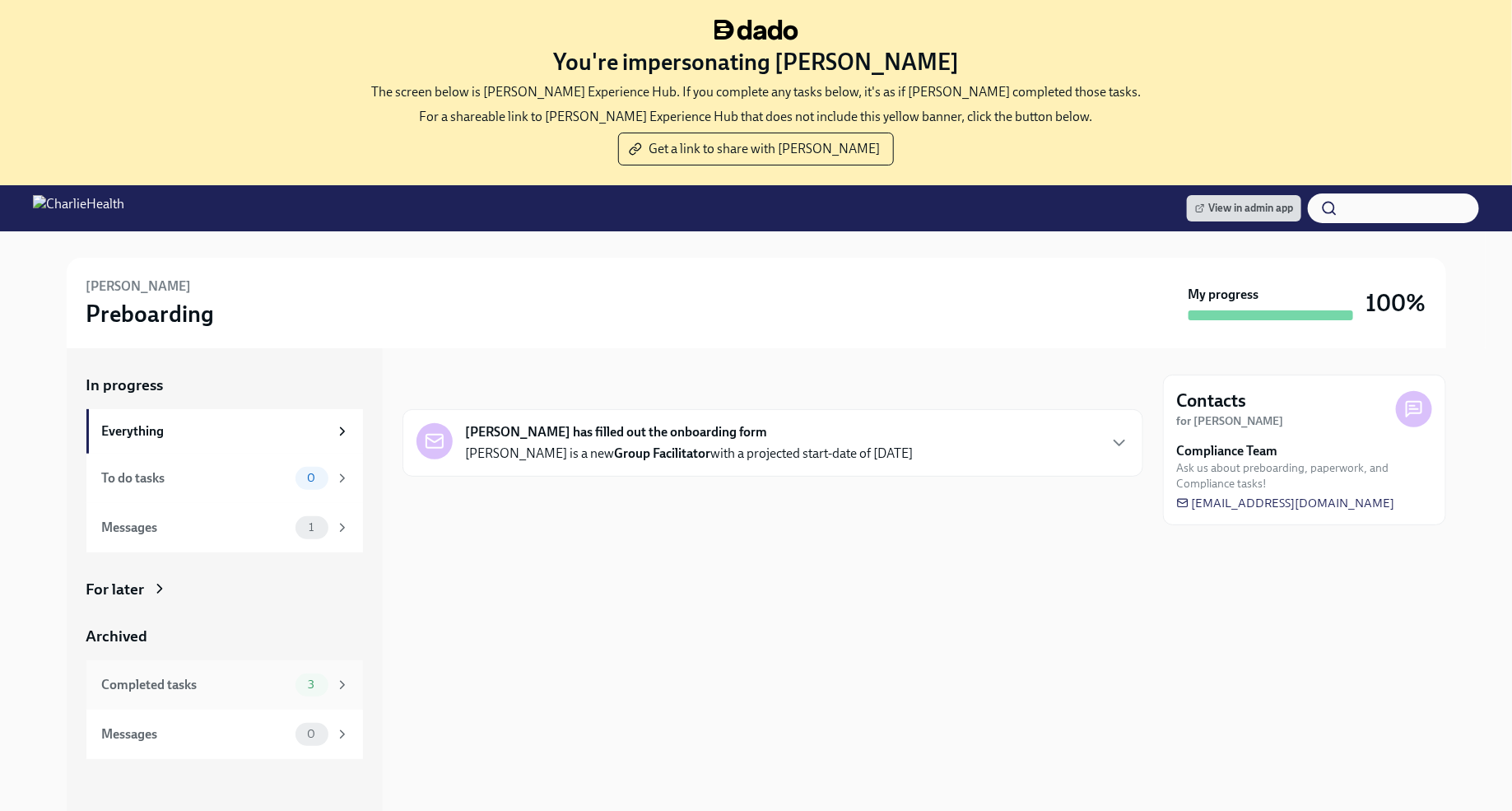
click at [301, 682] on span "3" at bounding box center [311, 685] width 26 height 12
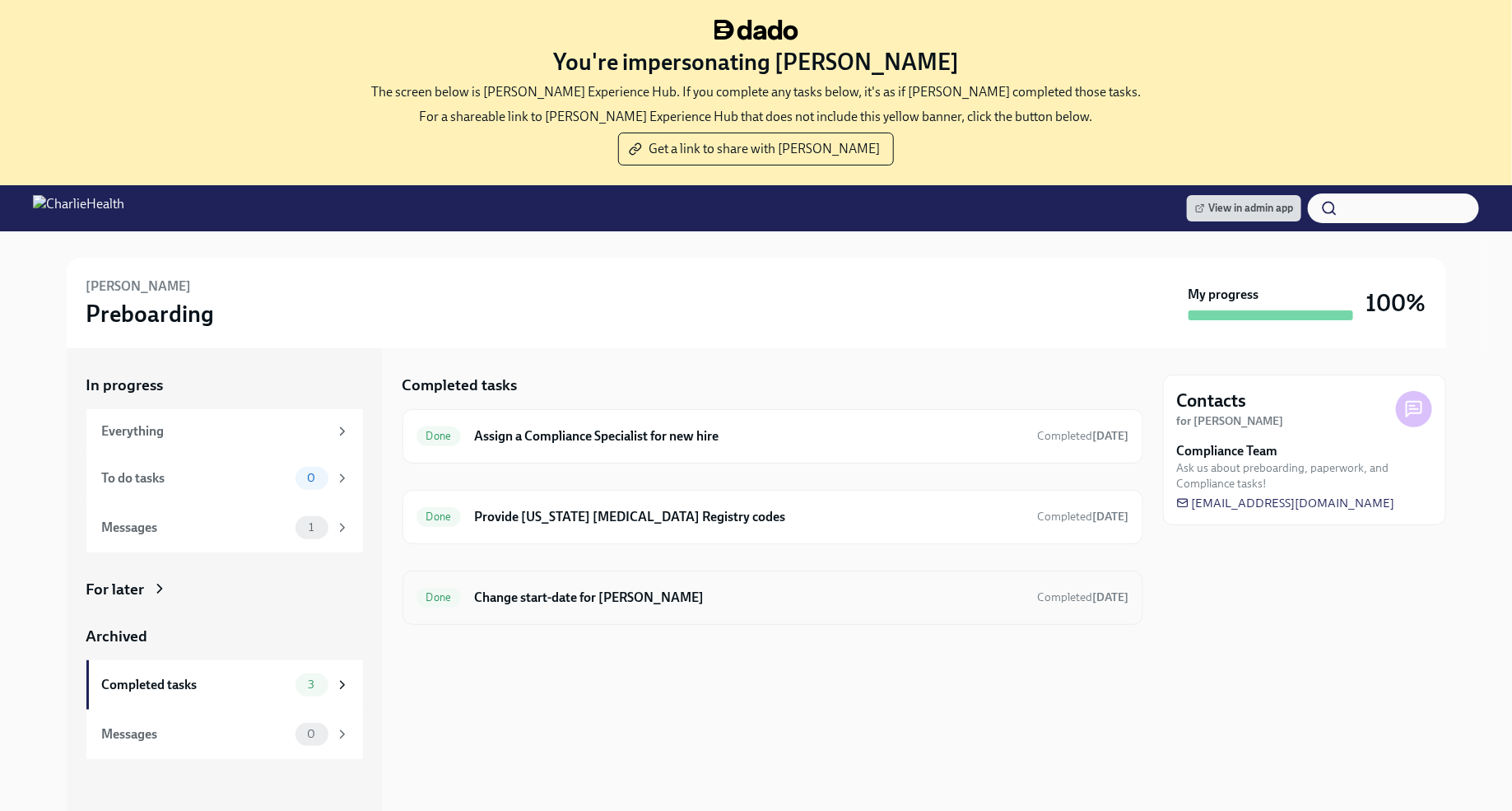
click at [552, 590] on h6 "Change start-date for [PERSON_NAME]" at bounding box center [749, 598] width 549 height 18
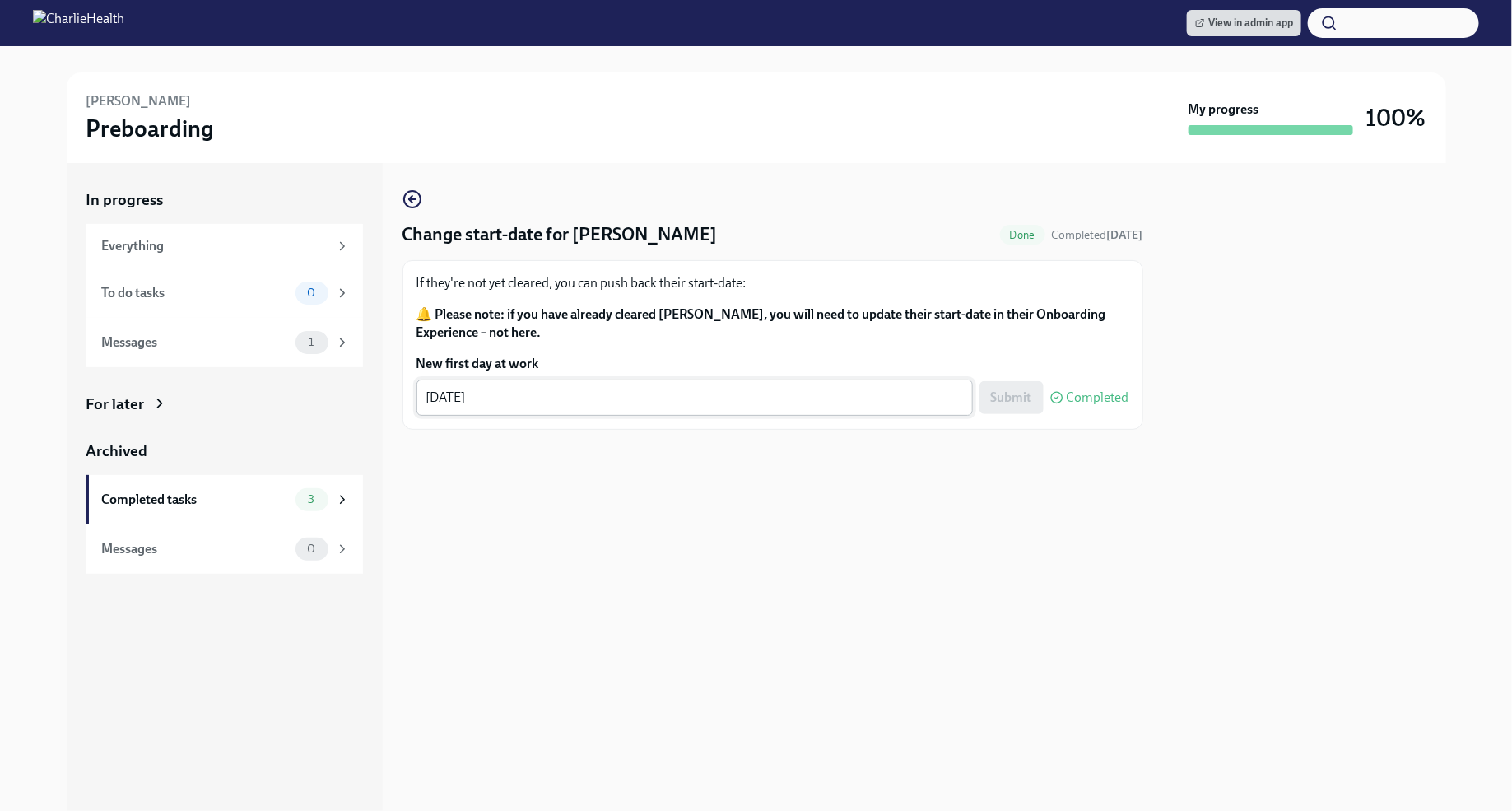
click at [460, 402] on textarea "[DATE]" at bounding box center [694, 398] width 536 height 20
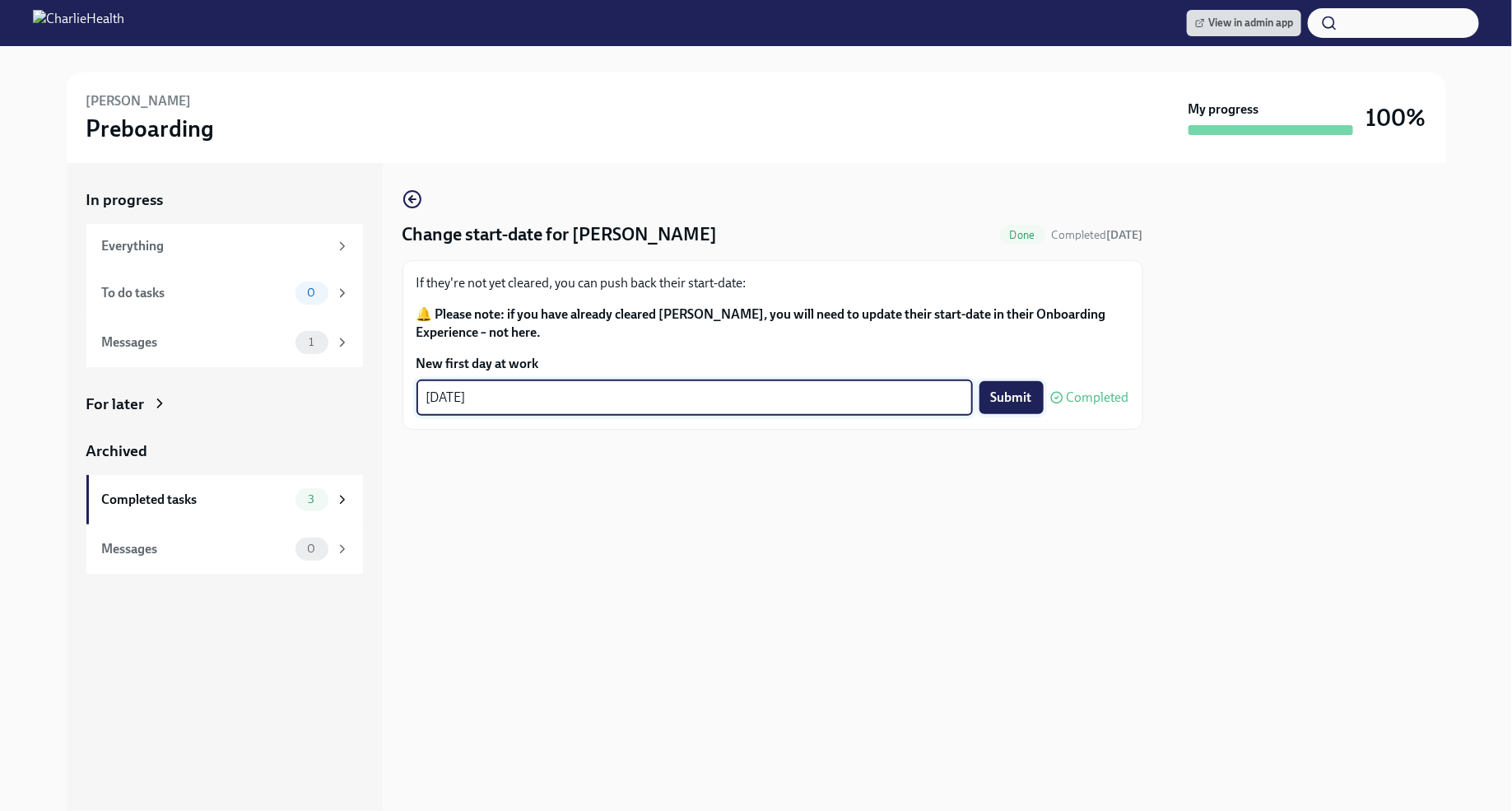
type textarea "[DATE]"
click at [1004, 395] on span "Submit" at bounding box center [1011, 398] width 41 height 17
